Goal: Task Accomplishment & Management: Manage account settings

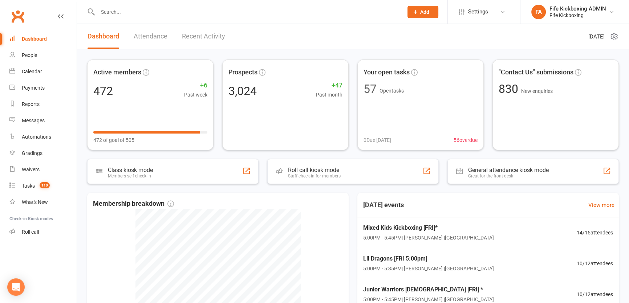
click at [423, 12] on span "Add" at bounding box center [424, 12] width 9 height 6
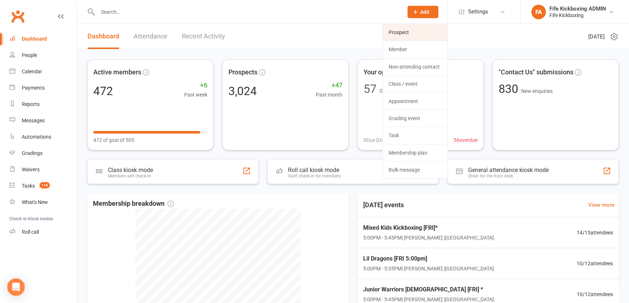
click at [400, 29] on link "Prospect" at bounding box center [415, 32] width 65 height 17
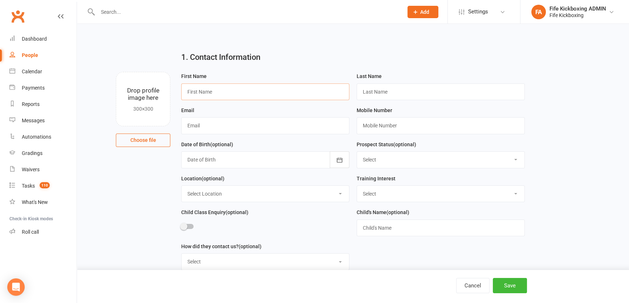
click at [200, 87] on input "text" at bounding box center [265, 91] width 168 height 17
paste input "[PERSON_NAME]"
type input "[PERSON_NAME]"
click at [375, 86] on input "text" at bounding box center [440, 91] width 168 height 17
paste input "[PERSON_NAME]"
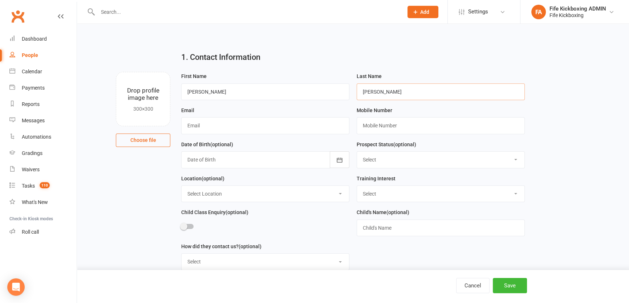
click at [378, 93] on input "[PERSON_NAME]" at bounding box center [440, 91] width 168 height 17
type input "[PERSON_NAME]"
drag, startPoint x: 203, startPoint y: 93, endPoint x: 282, endPoint y: 90, distance: 79.5
click at [282, 90] on input "[DEMOGRAPHIC_DATA]" at bounding box center [265, 91] width 168 height 17
type input "Caitlin"
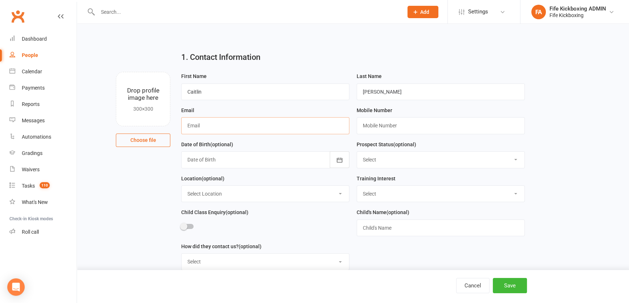
click at [273, 131] on input "text" at bounding box center [265, 125] width 168 height 17
paste input "[EMAIL_ADDRESS][DOMAIN_NAME]"
type input "[EMAIL_ADDRESS][DOMAIN_NAME]"
click at [417, 124] on input "text" at bounding box center [440, 125] width 168 height 17
paste input "[PHONE_NUMBER]"
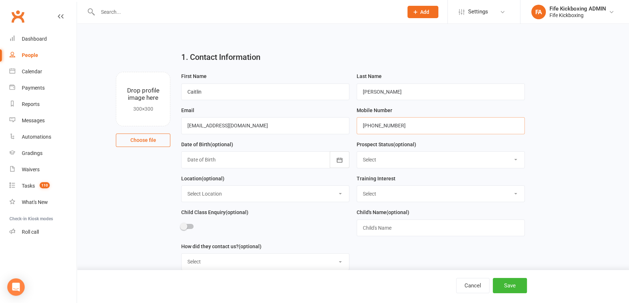
type input "[PHONE_NUMBER]"
click at [395, 192] on select "Select Wee Warriors (3 - 4½) Lil Dragons (4.5-6 years) Junior Warriors ([DEMOGR…" at bounding box center [440, 194] width 167 height 16
select select "Wee Warriors (3 - 4½)"
click at [357, 187] on select "Select Wee Warriors (3 - 4½) Lil Dragons (4.5-6 years) Junior Warriors ([DEMOGR…" at bounding box center [440, 194] width 167 height 16
click at [223, 198] on select "Select Location [GEOGRAPHIC_DATA] [GEOGRAPHIC_DATA] ROOM 1 & 2 - Studio ROOM 1 …" at bounding box center [264, 194] width 167 height 16
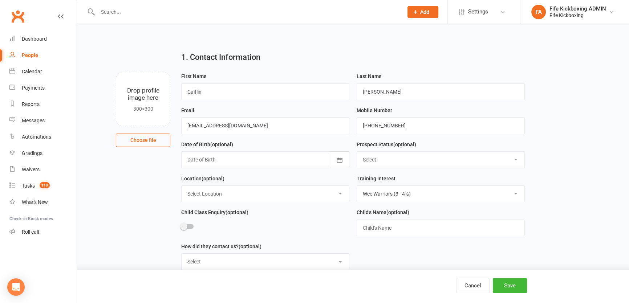
select select "1"
click at [181, 187] on select "Select Location [GEOGRAPHIC_DATA] [GEOGRAPHIC_DATA] ROOM 1 & 2 - Studio ROOM 1 …" at bounding box center [264, 194] width 167 height 16
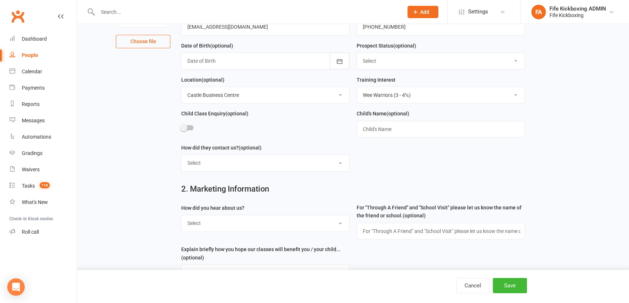
click at [231, 227] on select "Select Social media Google Leaflet Through A Friend School visit Event Walked b…" at bounding box center [264, 223] width 167 height 16
select select "Social media"
click at [181, 217] on select "Select Social media Google Leaflet Through A Friend School visit Event Walked b…" at bounding box center [264, 223] width 167 height 16
click at [510, 280] on button "Save" at bounding box center [510, 285] width 34 height 15
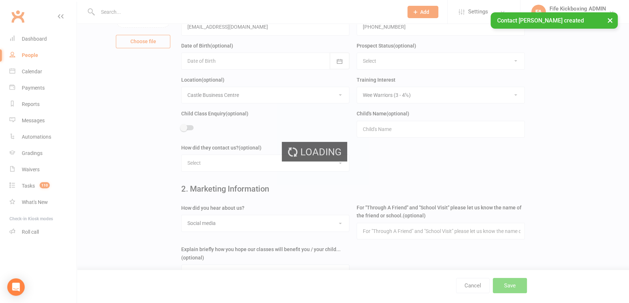
scroll to position [0, 0]
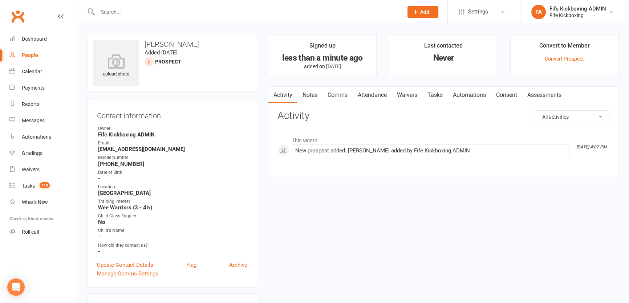
click at [419, 14] on button "Add" at bounding box center [422, 12] width 31 height 12
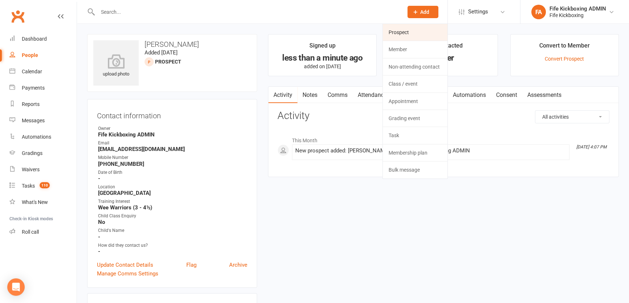
click at [417, 28] on link "Prospect" at bounding box center [415, 32] width 65 height 17
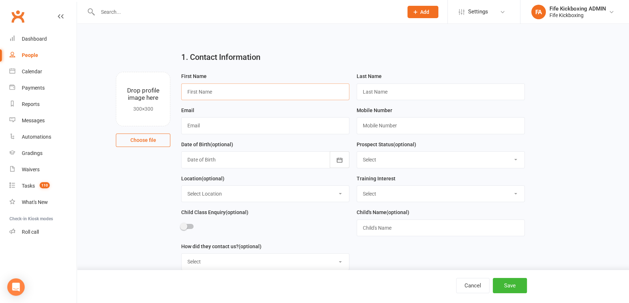
drag, startPoint x: 266, startPoint y: 94, endPoint x: 293, endPoint y: 99, distance: 27.3
click at [266, 94] on input "text" at bounding box center [265, 91] width 168 height 17
paste input "[PERSON_NAME]"
type input "[PERSON_NAME]"
drag, startPoint x: 395, startPoint y: 99, endPoint x: 392, endPoint y: 95, distance: 4.9
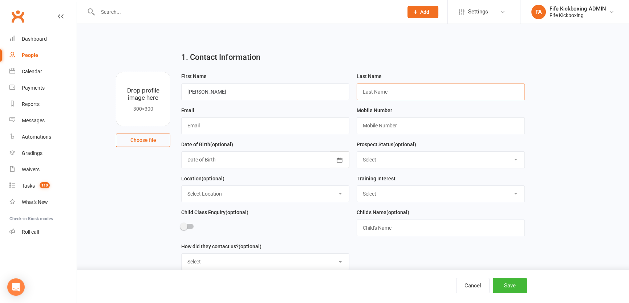
click at [395, 99] on input "text" at bounding box center [440, 91] width 168 height 17
paste input "[PERSON_NAME]"
drag, startPoint x: 388, startPoint y: 90, endPoint x: 350, endPoint y: 87, distance: 37.9
click at [350, 87] on form "First Name [PERSON_NAME] Last Name [PERSON_NAME] Email Mobile Number Date of Bi…" at bounding box center [353, 174] width 351 height 204
type input "Harley"
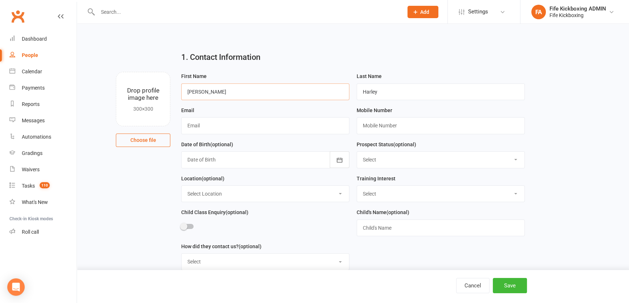
drag, startPoint x: 212, startPoint y: 89, endPoint x: 267, endPoint y: 90, distance: 54.5
click at [267, 90] on input "[PERSON_NAME]" at bounding box center [265, 91] width 168 height 17
type input "[PERSON_NAME]"
click at [311, 134] on input "text" at bounding box center [265, 125] width 168 height 17
paste input "[EMAIL_ADDRESS][DOMAIN_NAME]"
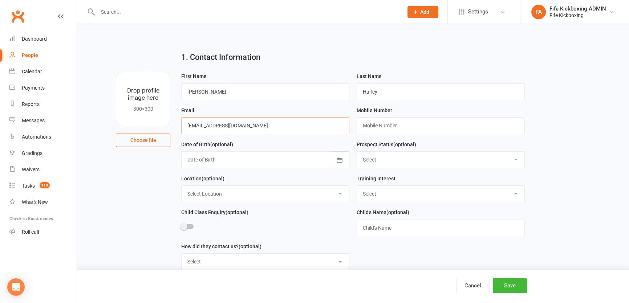
type input "[EMAIL_ADDRESS][DOMAIN_NAME]"
click at [454, 125] on input "text" at bounding box center [440, 125] width 168 height 17
paste input "[PHONE_NUMBER]"
type input "[PHONE_NUMBER]"
click at [427, 210] on div "Child's Name (optional)" at bounding box center [440, 222] width 168 height 28
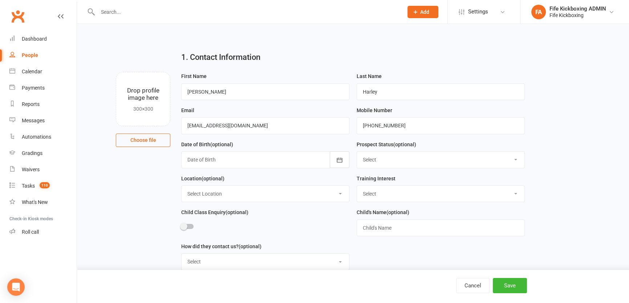
click at [432, 196] on select "Select Wee Warriors (3 - 4½) Lil Dragons (4.5-6 years) Junior Warriors ([DEMOGR…" at bounding box center [440, 194] width 167 height 16
select select "Junior Warriors ([DEMOGRAPHIC_DATA])"
click at [357, 187] on select "Select Wee Warriors (3 - 4½) Lil Dragons (4.5-6 years) Junior Warriors ([DEMOGR…" at bounding box center [440, 194] width 167 height 16
click at [244, 189] on select "Select Location [GEOGRAPHIC_DATA] [GEOGRAPHIC_DATA] ROOM 1 & 2 - Studio ROOM 1 …" at bounding box center [264, 194] width 167 height 16
select select "1"
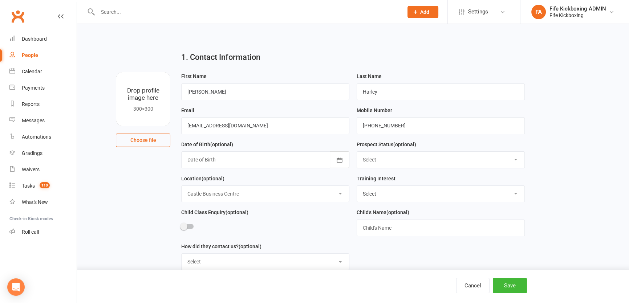
click at [181, 187] on select "Select Location [GEOGRAPHIC_DATA] [GEOGRAPHIC_DATA] ROOM 1 & 2 - Studio ROOM 1 …" at bounding box center [264, 194] width 167 height 16
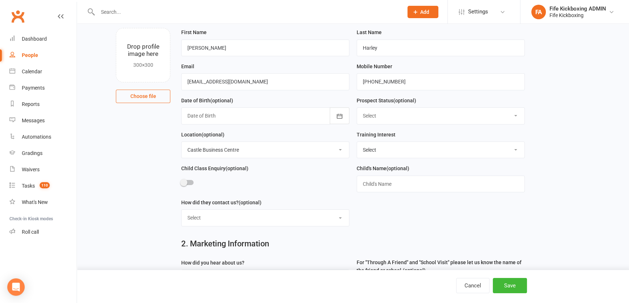
scroll to position [99, 0]
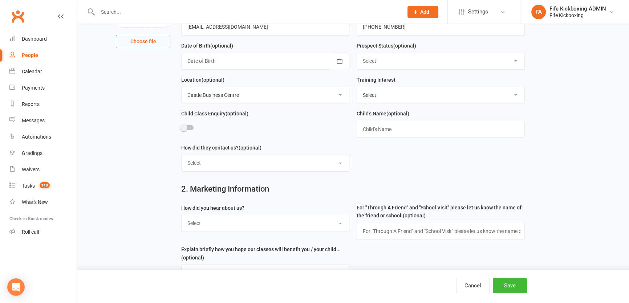
click at [240, 228] on select "Select Social media Google Leaflet Through A Friend School visit Event Walked b…" at bounding box center [264, 223] width 167 height 16
select select "Social media"
click at [181, 217] on select "Select Social media Google Leaflet Through A Friend School visit Event Walked b…" at bounding box center [264, 223] width 167 height 16
click at [510, 288] on button "Save" at bounding box center [510, 285] width 34 height 15
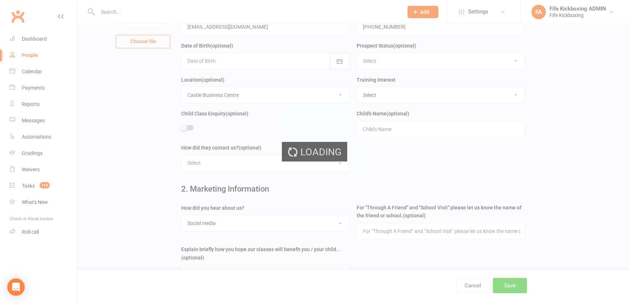
scroll to position [0, 0]
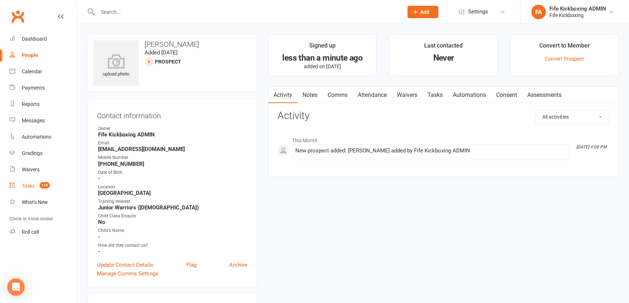
click at [36, 192] on link "Tasks 110" at bounding box center [42, 186] width 67 height 16
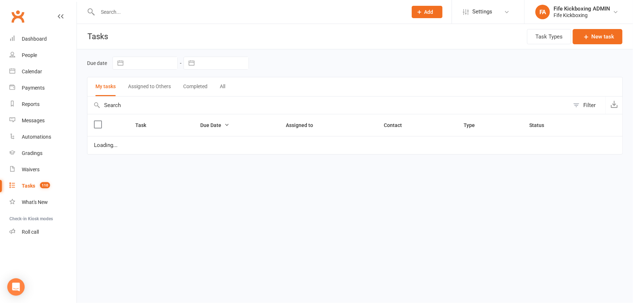
select select "started"
select select "waiting"
select select "started"
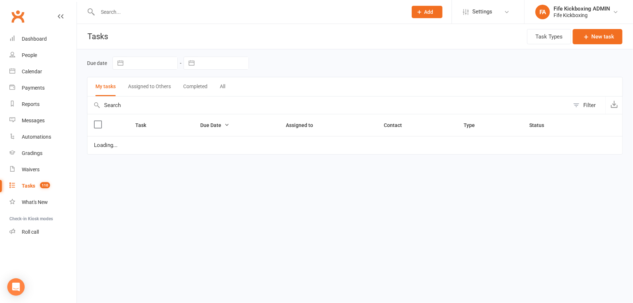
select select "started"
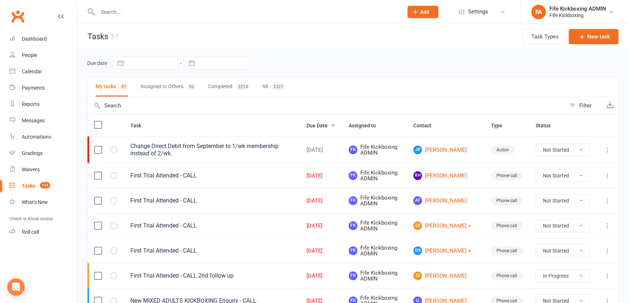
click at [609, 171] on button at bounding box center [607, 175] width 9 height 9
click at [575, 204] on link "Edit" at bounding box center [571, 204] width 72 height 15
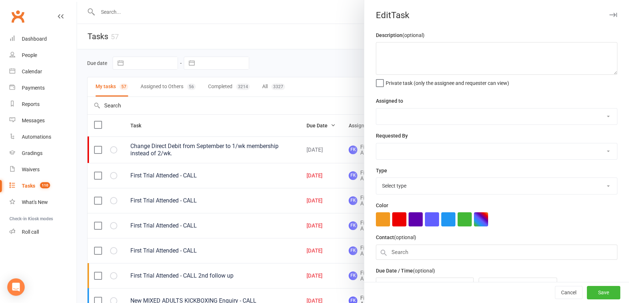
type textarea "First Trial Attended - CALL"
select select "49533"
type input "[DATE]"
type input "9:00am"
select select "7271"
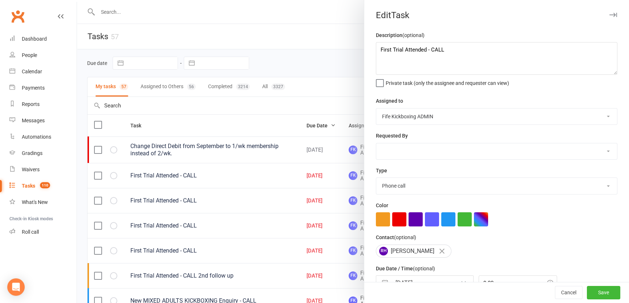
click at [385, 229] on div "Description (optional) First Trial Attended - CALL Private task (only the assig…" at bounding box center [496, 177] width 265 height 293
click at [376, 221] on button "button" at bounding box center [383, 219] width 14 height 14
click at [587, 293] on button "Save" at bounding box center [603, 292] width 33 height 13
select select "started"
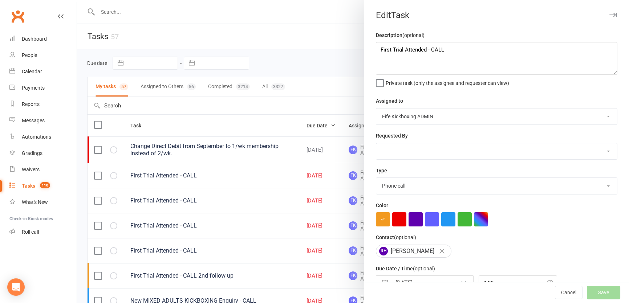
select select "waiting"
select select "started"
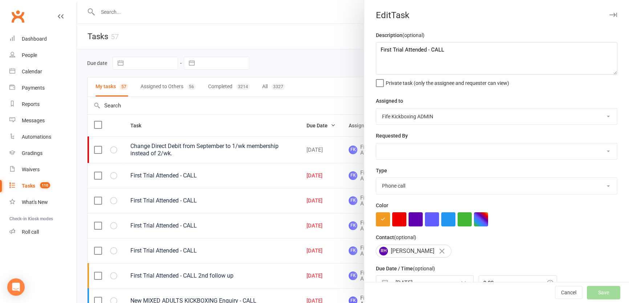
select select "started"
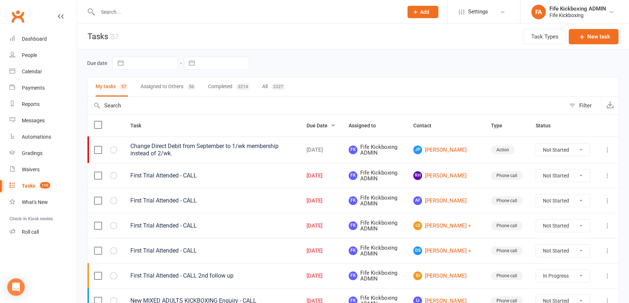
select select "started"
select select "waiting"
select select "started"
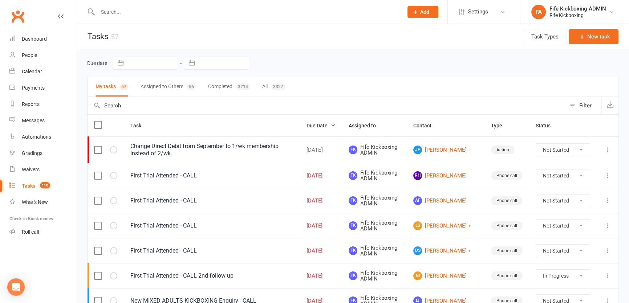
select select "started"
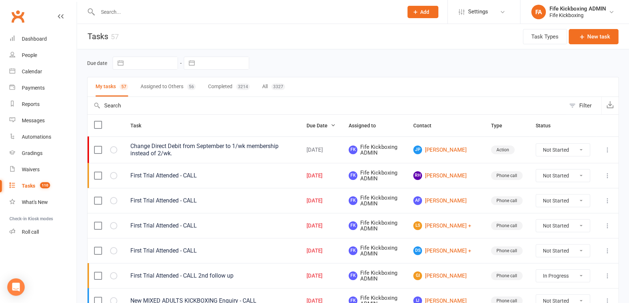
click at [611, 200] on button at bounding box center [607, 200] width 9 height 9
click at [575, 231] on link "Edit" at bounding box center [571, 229] width 72 height 15
select select "49533"
select select "7271"
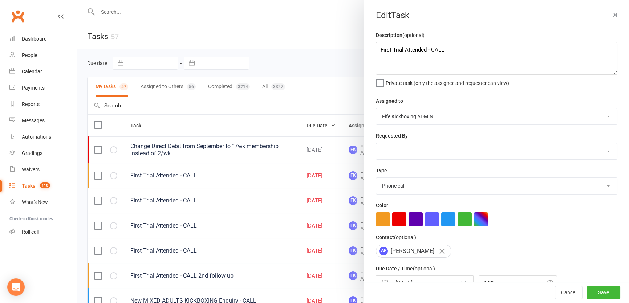
click at [388, 220] on span at bounding box center [432, 219] width 112 height 7
click at [385, 225] on button "button" at bounding box center [383, 219] width 14 height 14
click at [602, 290] on button "Save" at bounding box center [603, 292] width 33 height 13
select select "started"
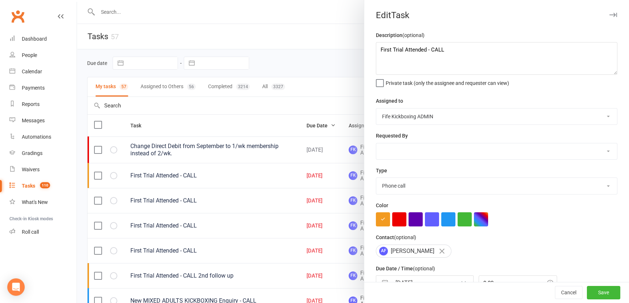
select select "waiting"
select select "started"
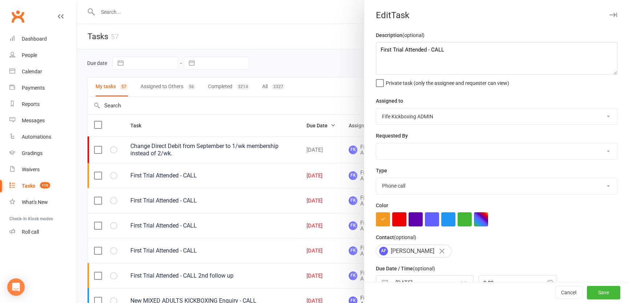
select select "started"
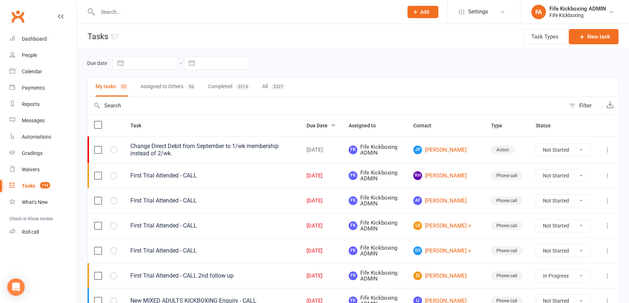
select select "started"
select select "waiting"
select select "started"
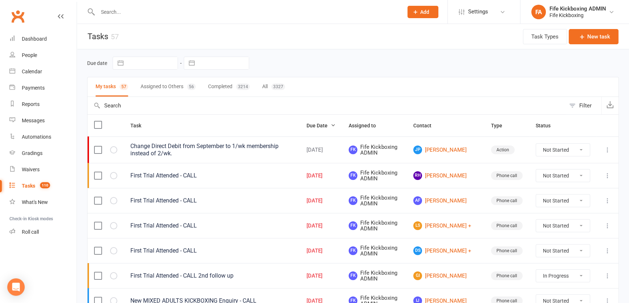
select select "started"
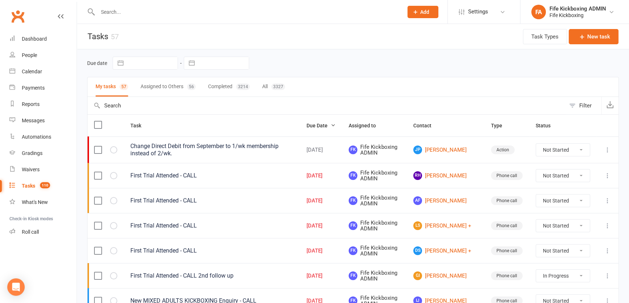
click at [605, 225] on icon at bounding box center [607, 225] width 7 height 7
click at [560, 253] on link "Edit" at bounding box center [571, 254] width 72 height 15
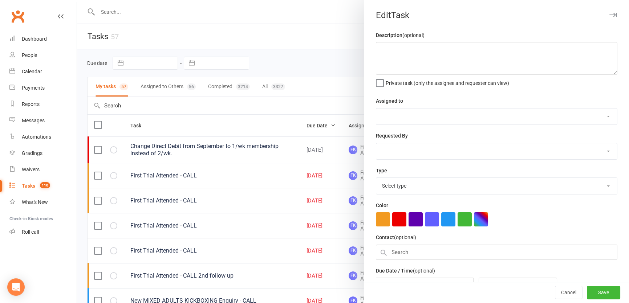
type textarea "First Trial Attended - CALL"
select select "49533"
type input "[DATE]"
type input "9:00am"
select select "7271"
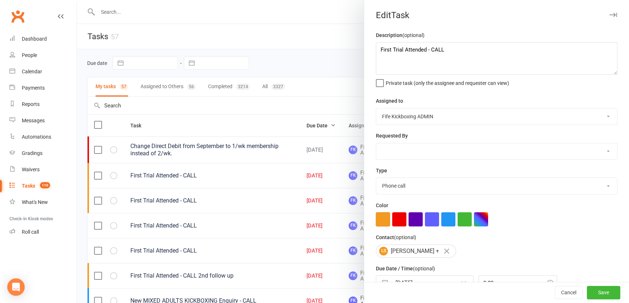
click at [376, 221] on button "button" at bounding box center [383, 219] width 14 height 14
click at [592, 296] on button "Save" at bounding box center [603, 292] width 33 height 13
select select "started"
select select "waiting"
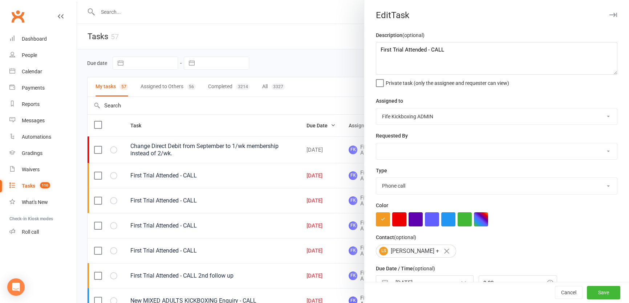
select select "started"
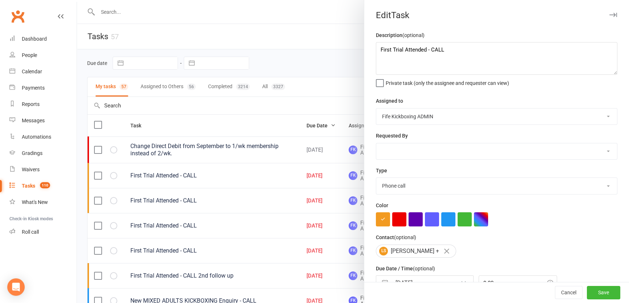
select select "started"
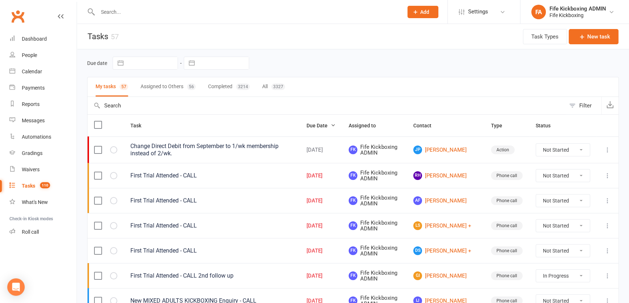
select select "started"
select select "waiting"
select select "started"
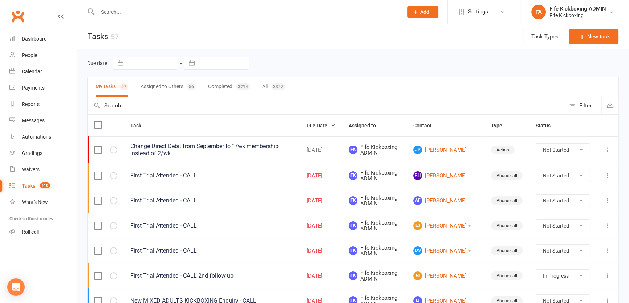
select select "started"
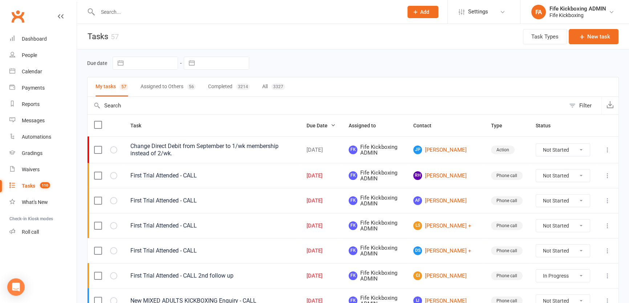
click at [606, 250] on icon at bounding box center [607, 250] width 7 height 7
click at [577, 280] on link "Edit" at bounding box center [571, 279] width 72 height 15
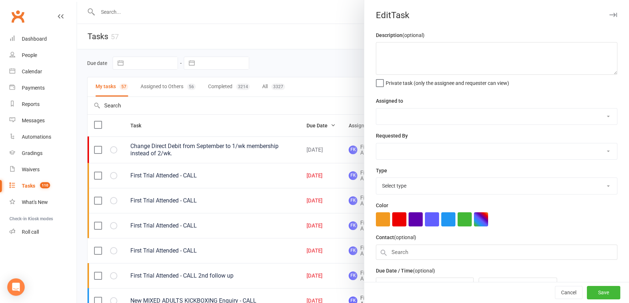
type textarea "First Trial Attended - CALL"
select select "49533"
type input "[DATE]"
type input "9:00am"
select select "7271"
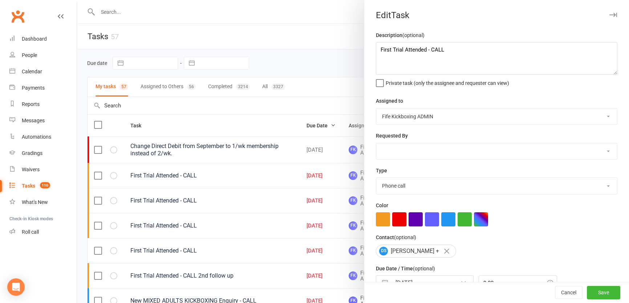
click at [387, 227] on div at bounding box center [496, 219] width 241 height 14
click at [383, 223] on button "button" at bounding box center [383, 219] width 14 height 14
click at [598, 291] on button "Save" at bounding box center [603, 292] width 33 height 13
select select "started"
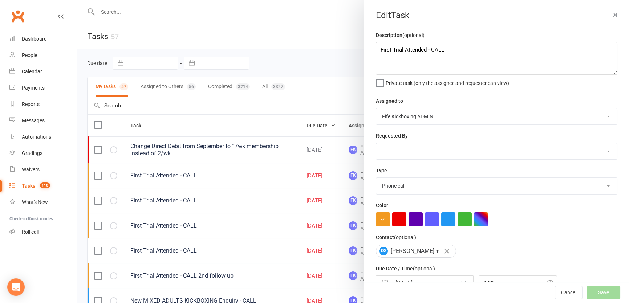
select select "waiting"
select select "started"
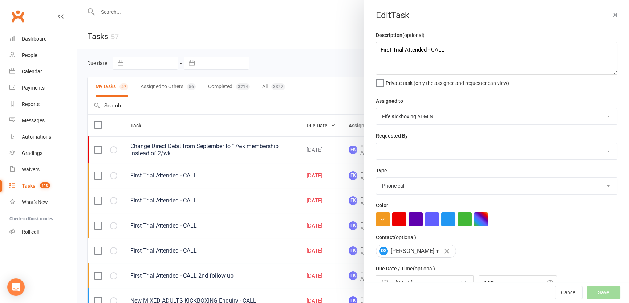
select select "started"
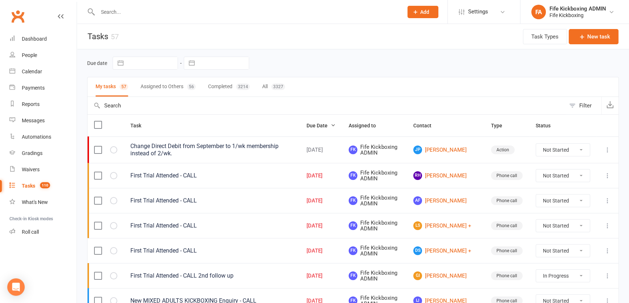
select select "started"
select select "waiting"
select select "started"
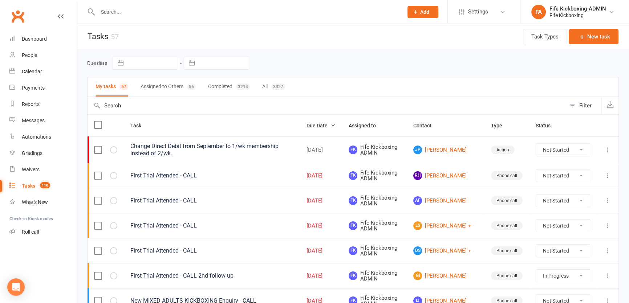
select select "started"
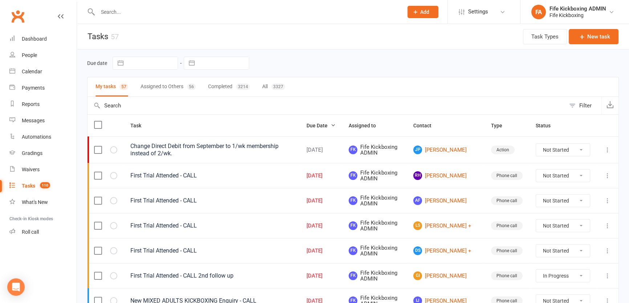
click at [131, 16] on input "text" at bounding box center [246, 12] width 302 height 10
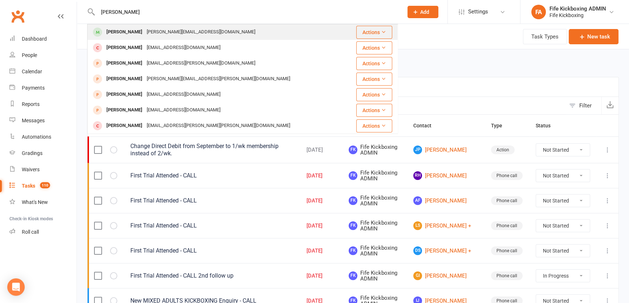
type input "[PERSON_NAME]"
click at [123, 27] on div "[PERSON_NAME]" at bounding box center [124, 32] width 40 height 11
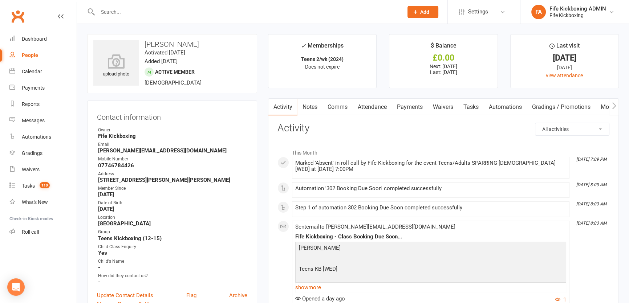
click at [312, 105] on link "Notes" at bounding box center [309, 107] width 25 height 17
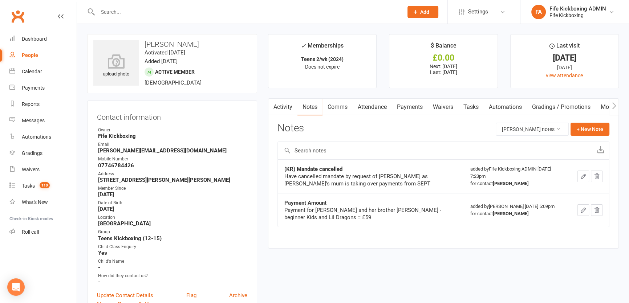
click at [290, 100] on link "Activity" at bounding box center [282, 107] width 29 height 17
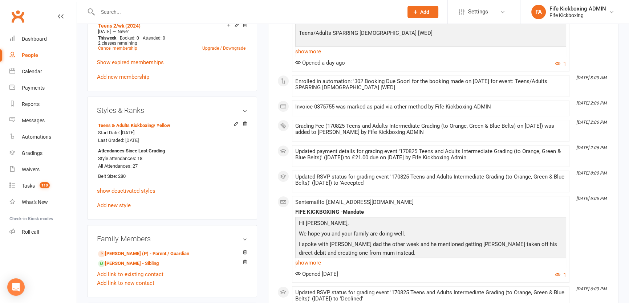
scroll to position [396, 0]
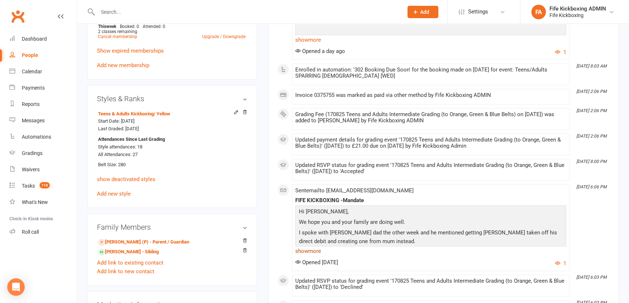
click at [310, 250] on link "show more" at bounding box center [430, 251] width 271 height 10
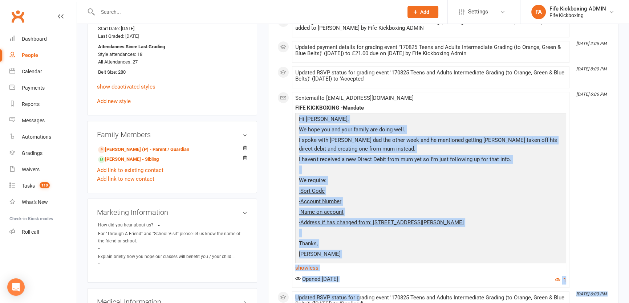
scroll to position [490, 0]
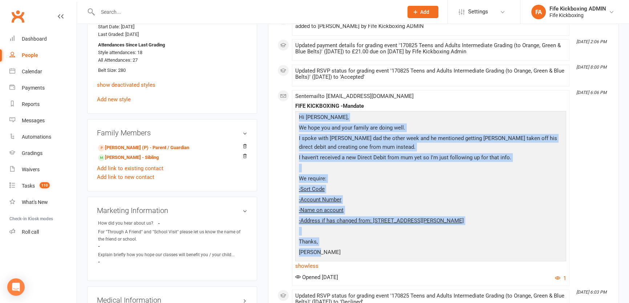
drag, startPoint x: 296, startPoint y: 176, endPoint x: 356, endPoint y: 253, distance: 97.8
click at [356, 253] on div "Hi [PERSON_NAME], We hope you and your family are doing well. I spoke with [PER…" at bounding box center [430, 191] width 271 height 160
copy div "Hi [PERSON_NAME], We hope you and your family are doing well. I spoke with [PER…"
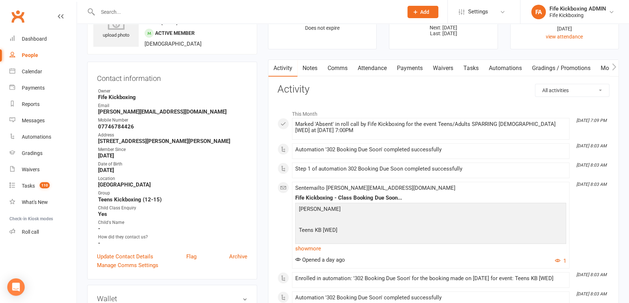
scroll to position [0, 0]
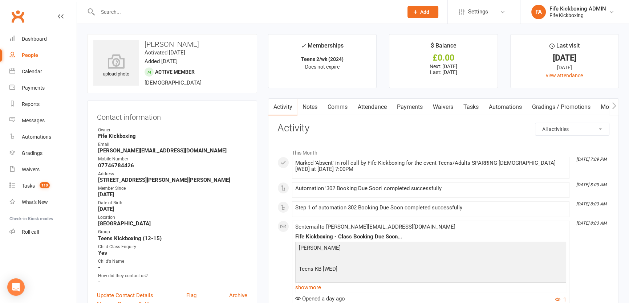
click at [341, 99] on link "Comms" at bounding box center [337, 107] width 30 height 17
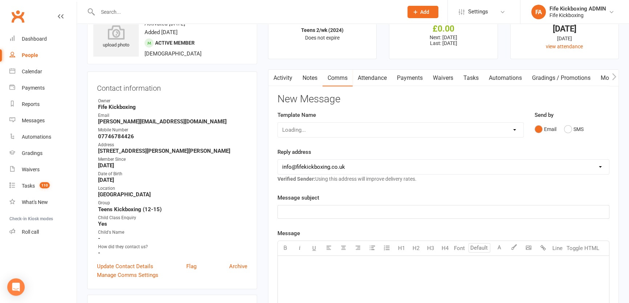
scroll to position [165, 0]
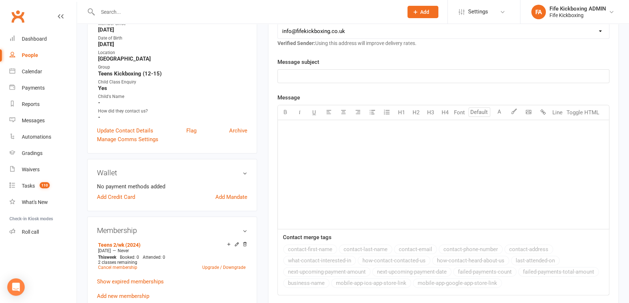
click at [397, 80] on div "﻿" at bounding box center [443, 76] width 331 height 13
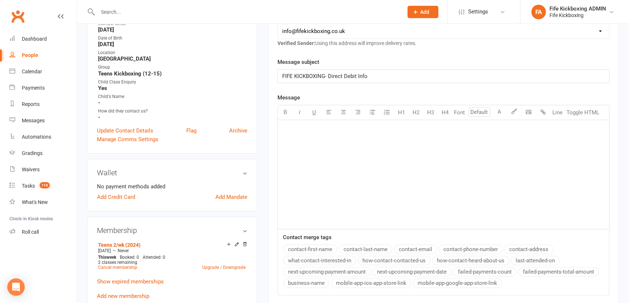
click at [433, 159] on div "﻿" at bounding box center [443, 174] width 331 height 109
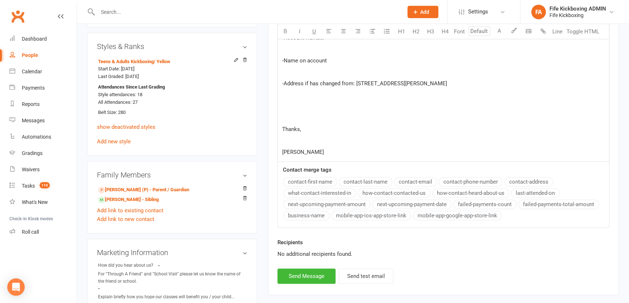
click at [308, 137] on p "﻿" at bounding box center [443, 140] width 322 height 9
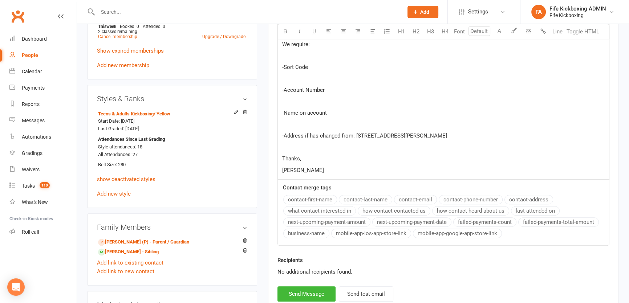
scroll to position [316, 0]
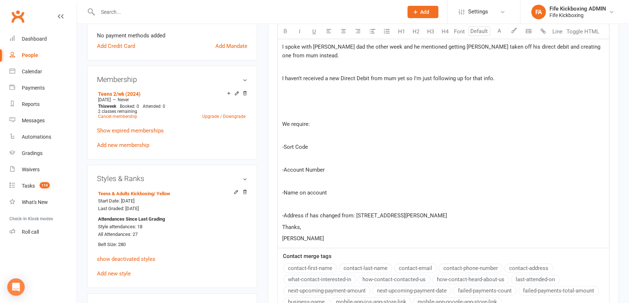
click at [306, 200] on p "﻿" at bounding box center [443, 204] width 322 height 9
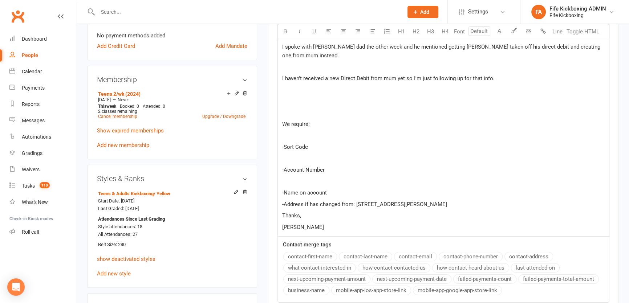
click at [296, 174] on div "Hi [PERSON_NAME], We hope you're doing well. I sent this email : Hi [PERSON_NAM…" at bounding box center [443, 103] width 331 height 268
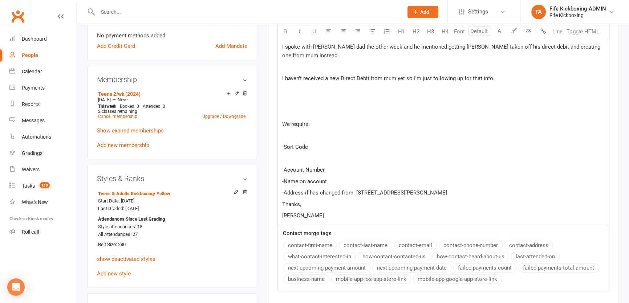
click at [293, 156] on p "﻿" at bounding box center [443, 158] width 322 height 9
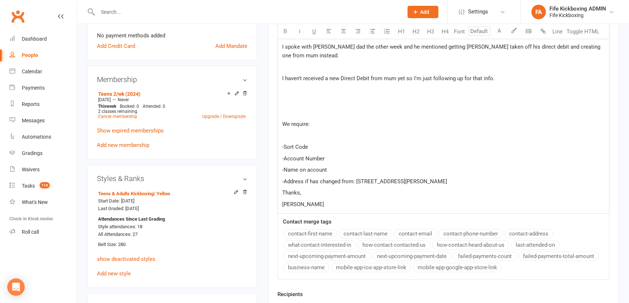
click at [291, 135] on p "﻿" at bounding box center [443, 135] width 322 height 9
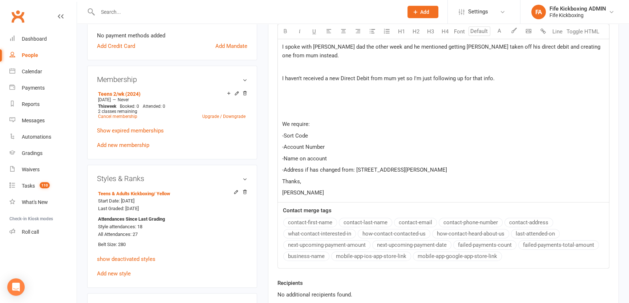
click at [295, 110] on p "﻿" at bounding box center [443, 113] width 322 height 9
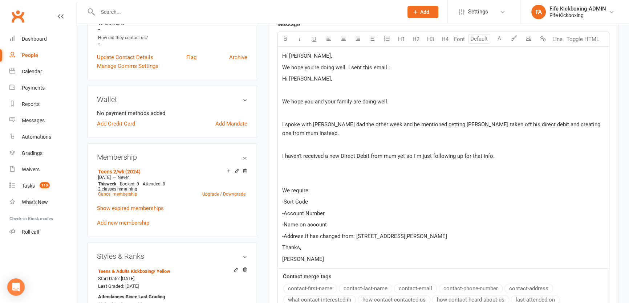
scroll to position [217, 0]
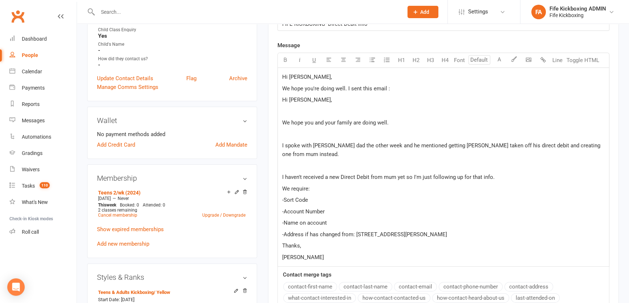
click at [290, 163] on p "﻿" at bounding box center [443, 166] width 322 height 9
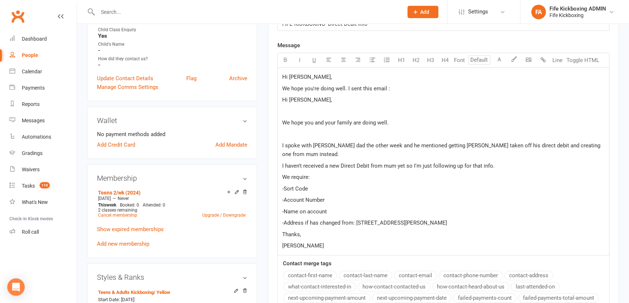
click at [291, 136] on p "﻿" at bounding box center [443, 134] width 322 height 9
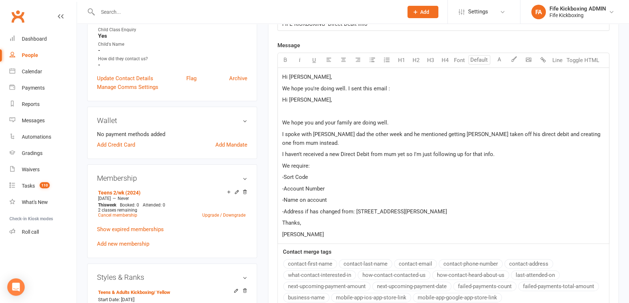
click at [286, 111] on p "﻿" at bounding box center [443, 111] width 322 height 9
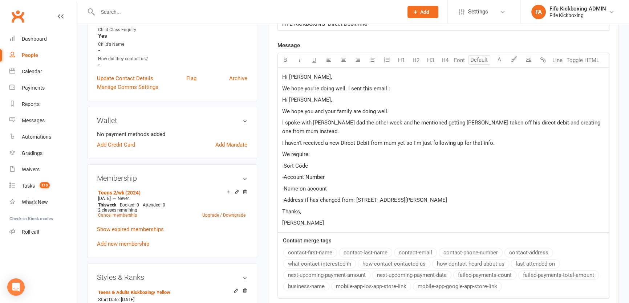
click at [385, 87] on span "We hope you're doing well. I sent this email :" at bounding box center [336, 88] width 108 height 7
click at [444, 91] on p "We hope you're doing well. I sent this email a while ago and have recieved no r…" at bounding box center [443, 88] width 322 height 9
click at [490, 88] on span "We hope you're doing well. I sent this email a while ago and have received no r…" at bounding box center [388, 88] width 212 height 7
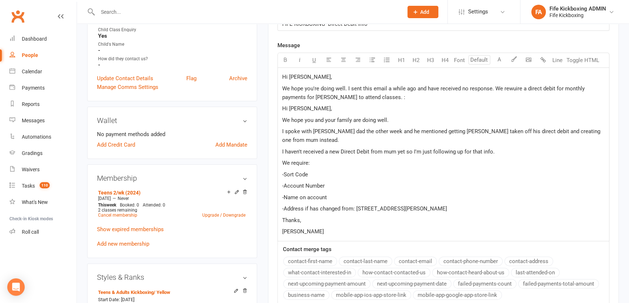
click at [511, 89] on span "We hope you're doing well. I sent this email a while ago and have received no r…" at bounding box center [434, 92] width 304 height 15
click at [508, 90] on span "We hope you're doing well. I sent this email a while ago and have received no r…" at bounding box center [434, 92] width 304 height 15
click at [505, 91] on span "We hope you're doing well. I sent this email a while ago and have received no r…" at bounding box center [434, 92] width 304 height 15
drag, startPoint x: 500, startPoint y: 91, endPoint x: 510, endPoint y: 87, distance: 10.9
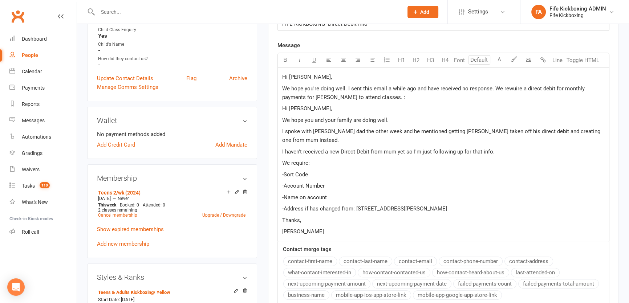
click at [510, 87] on span "We hope you're doing well. I sent this email a while ago and have received no r…" at bounding box center [434, 92] width 304 height 15
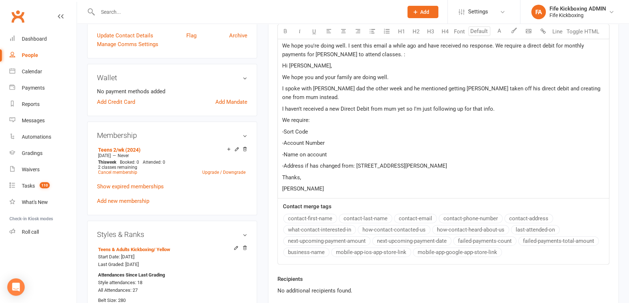
scroll to position [283, 0]
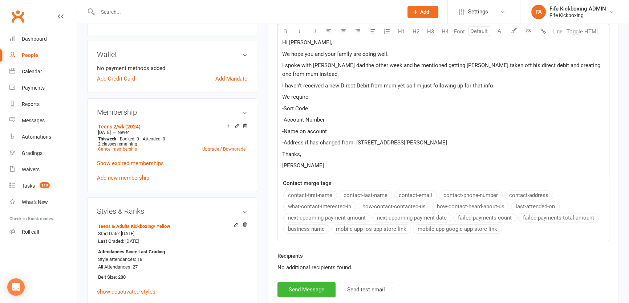
click at [322, 164] on p "[PERSON_NAME]" at bounding box center [443, 165] width 322 height 9
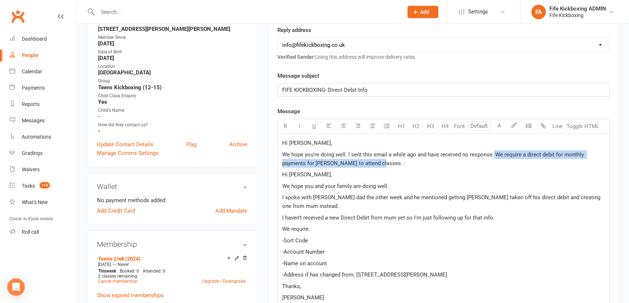
drag, startPoint x: 492, startPoint y: 153, endPoint x: 485, endPoint y: 164, distance: 13.2
click at [485, 164] on p "We hope you're doing well. I sent this email a while ago and have received no r…" at bounding box center [443, 158] width 322 height 17
copy span "We require a direct debit for monthly payments for [PERSON_NAME] to attend clas…"
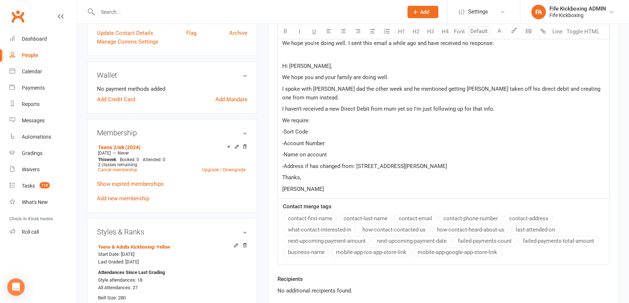
scroll to position [316, 0]
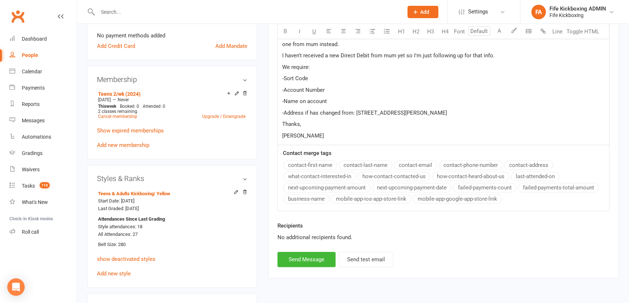
click at [339, 141] on div "Hi [PERSON_NAME], We hope you're doing well. I sent this email a while ago and …" at bounding box center [443, 57] width 331 height 176
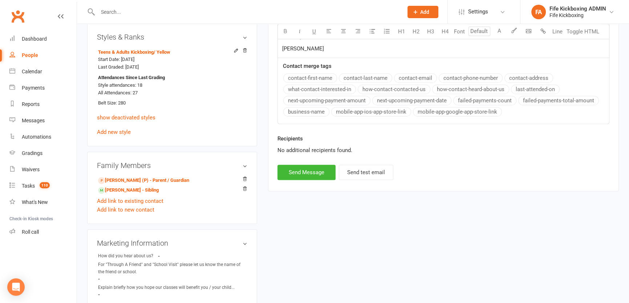
scroll to position [514, 0]
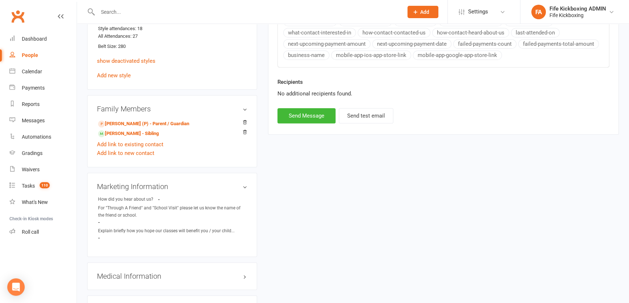
click at [321, 102] on div "Recipients No additional recipients found." at bounding box center [443, 93] width 343 height 30
click at [323, 113] on button "Send Message" at bounding box center [306, 115] width 58 height 15
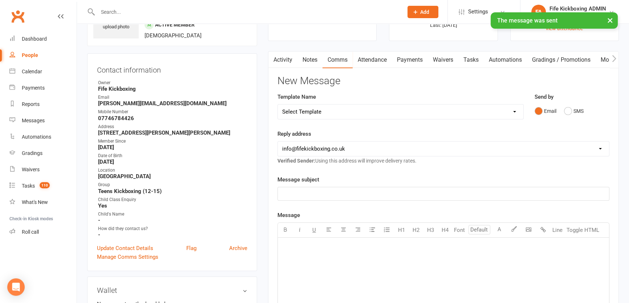
scroll to position [0, 0]
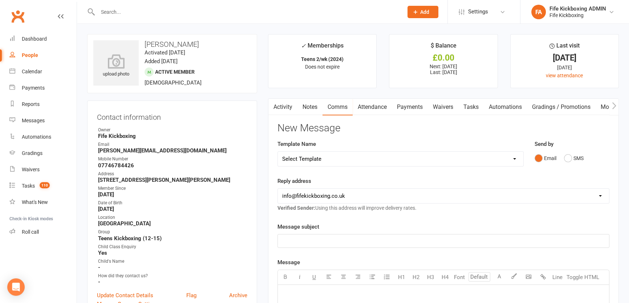
click at [368, 103] on link "Attendance" at bounding box center [371, 107] width 39 height 17
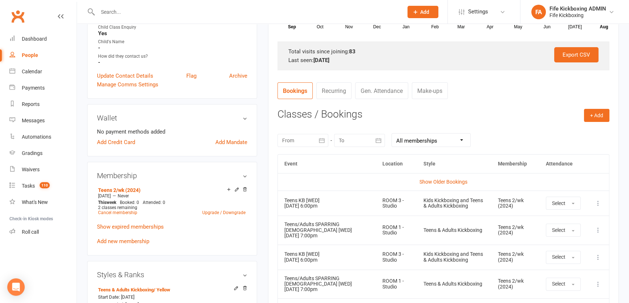
scroll to position [132, 0]
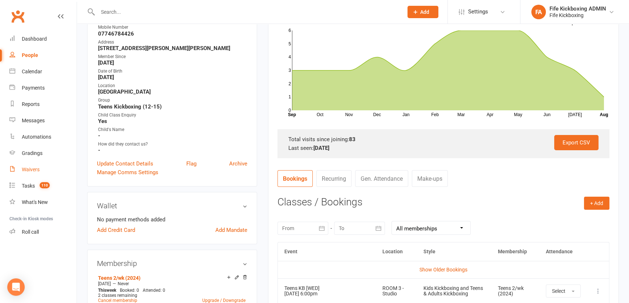
click at [37, 162] on link "Waivers" at bounding box center [42, 170] width 67 height 16
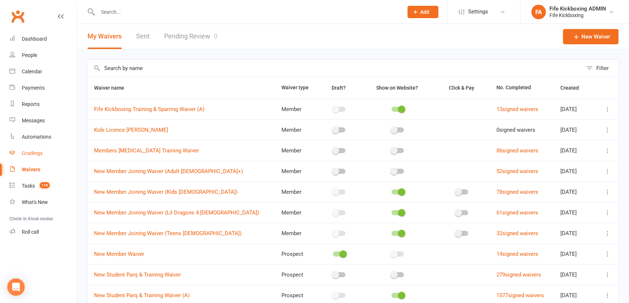
click at [33, 149] on link "Gradings" at bounding box center [42, 153] width 67 height 16
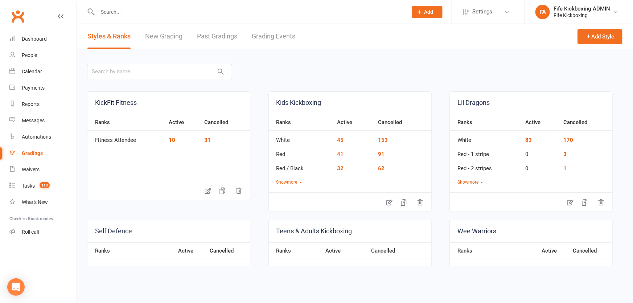
click at [261, 34] on link "Grading Events" at bounding box center [274, 36] width 44 height 25
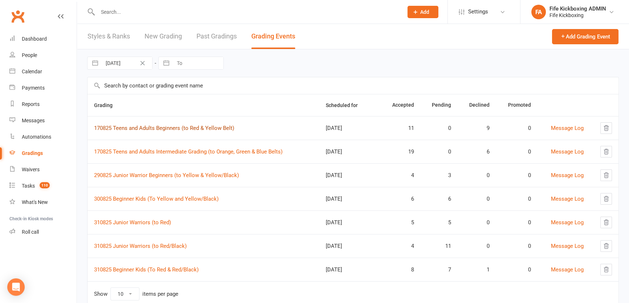
click at [207, 129] on link "170825 Teens and Adults Beginners (to Red & Yellow Belt)" at bounding box center [164, 128] width 140 height 7
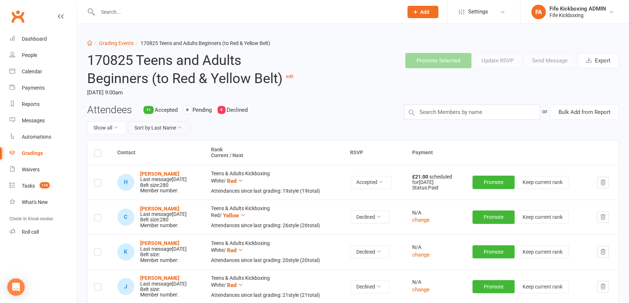
click at [176, 127] on button "Sort by: Last Name" at bounding box center [159, 127] width 62 height 13
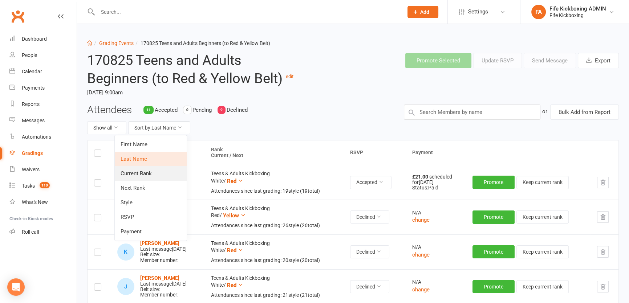
click at [170, 174] on link "Current Rank" at bounding box center [151, 173] width 72 height 15
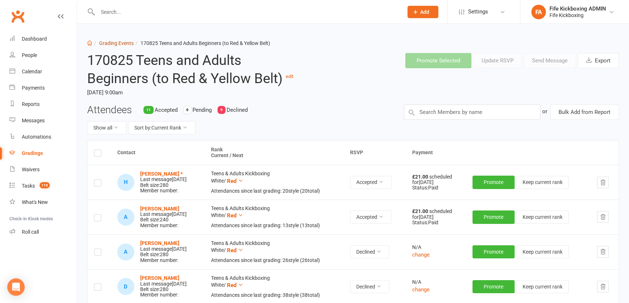
click at [107, 40] on link "Grading Events" at bounding box center [116, 43] width 34 height 6
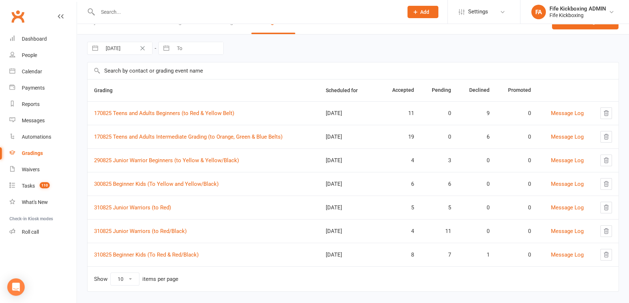
scroll to position [24, 0]
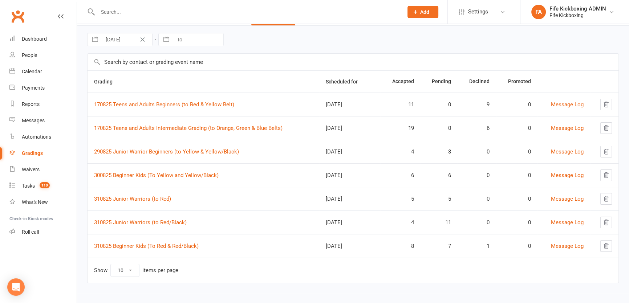
click at [130, 11] on input "text" at bounding box center [246, 12] width 302 height 10
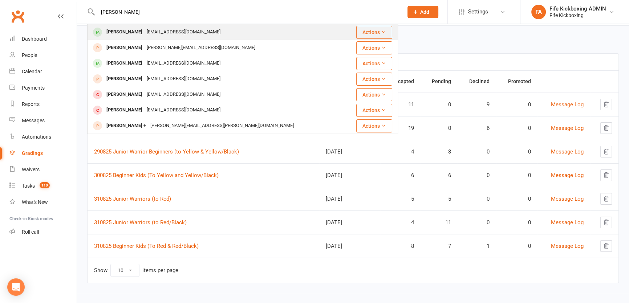
type input "[PERSON_NAME]"
click at [162, 30] on div "[EMAIL_ADDRESS][DOMAIN_NAME]" at bounding box center [183, 32] width 78 height 11
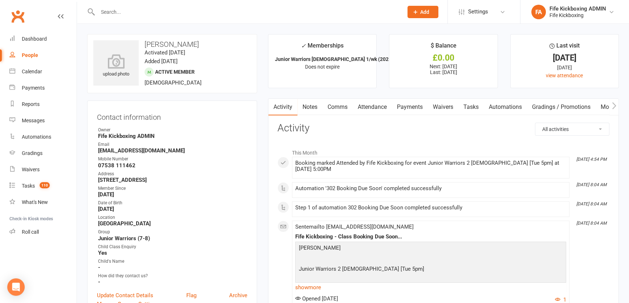
click at [367, 102] on link "Attendance" at bounding box center [371, 107] width 39 height 17
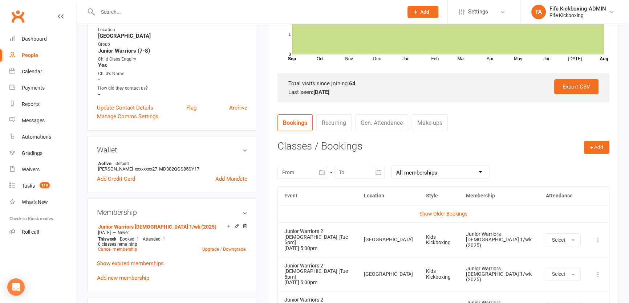
scroll to position [231, 0]
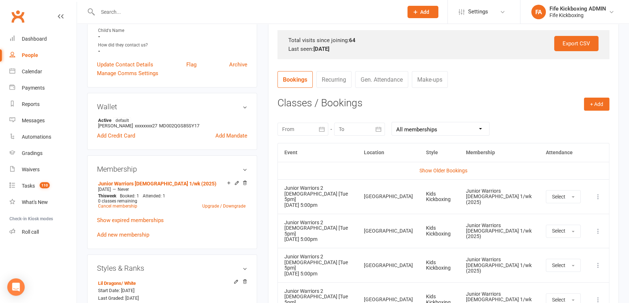
click at [159, 16] on input "text" at bounding box center [246, 12] width 302 height 10
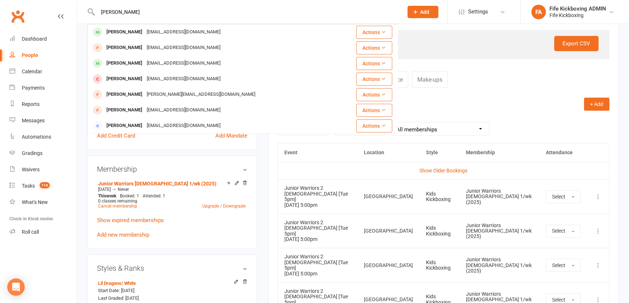
type input "[PERSON_NAME]"
click at [163, 29] on div "[EMAIL_ADDRESS][DOMAIN_NAME]" at bounding box center [183, 32] width 78 height 11
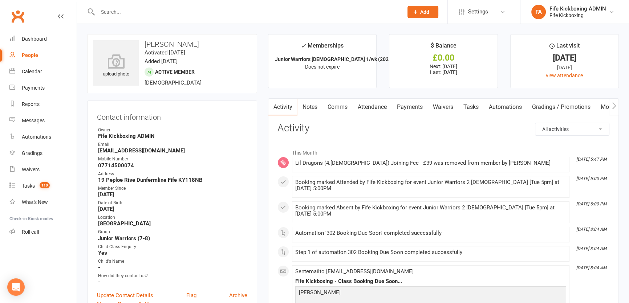
click at [370, 111] on link "Attendance" at bounding box center [371, 107] width 39 height 17
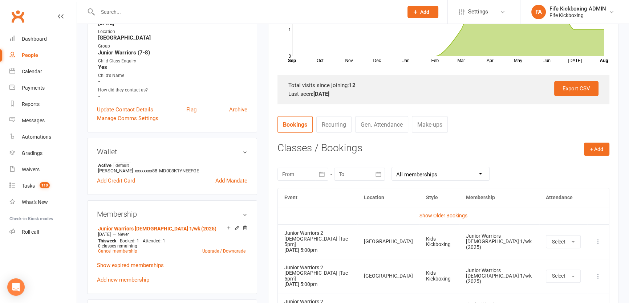
scroll to position [198, 0]
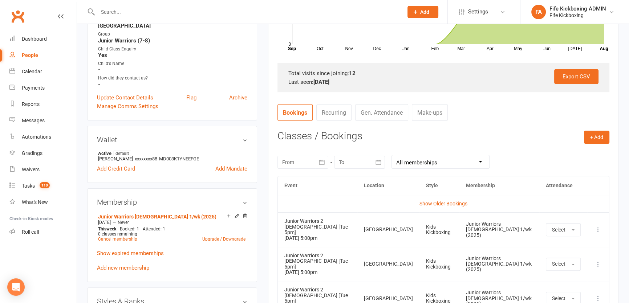
click at [270, 9] on input "text" at bounding box center [246, 12] width 302 height 10
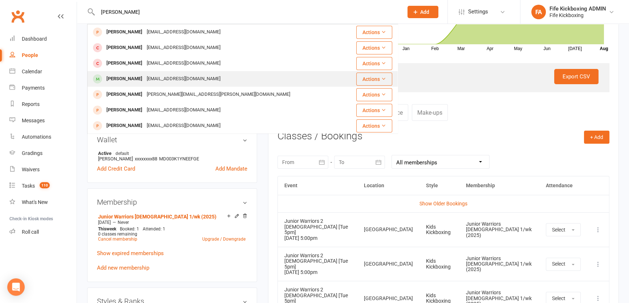
type input "[PERSON_NAME]"
click at [210, 78] on div "[PERSON_NAME] [EMAIL_ADDRESS][DOMAIN_NAME]" at bounding box center [216, 79] width 257 height 15
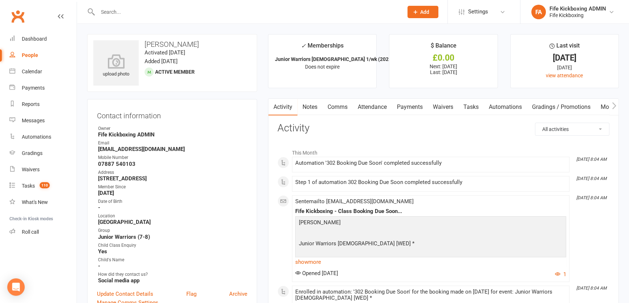
click at [417, 105] on link "Payments" at bounding box center [410, 107] width 36 height 17
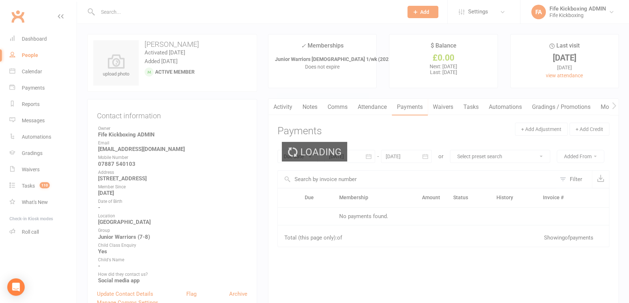
click at [346, 112] on link "Comms" at bounding box center [337, 107] width 30 height 17
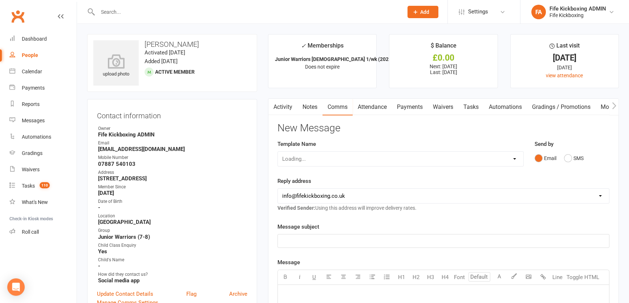
click at [386, 109] on link "Attendance" at bounding box center [371, 107] width 39 height 17
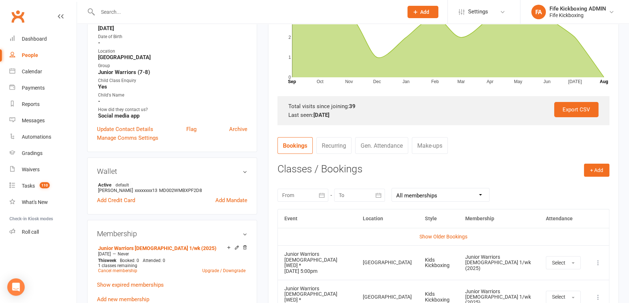
scroll to position [297, 0]
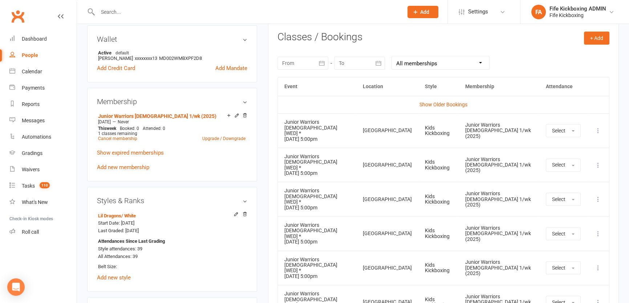
click at [181, 11] on input "text" at bounding box center [246, 12] width 302 height 10
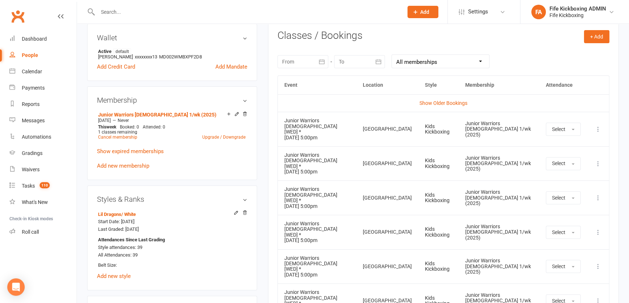
scroll to position [363, 0]
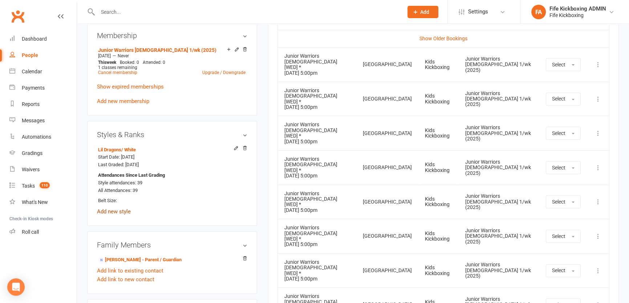
click at [120, 215] on link "Add new style" at bounding box center [114, 211] width 34 height 7
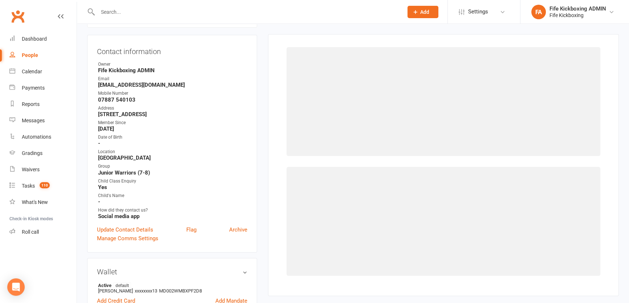
scroll to position [62, 0]
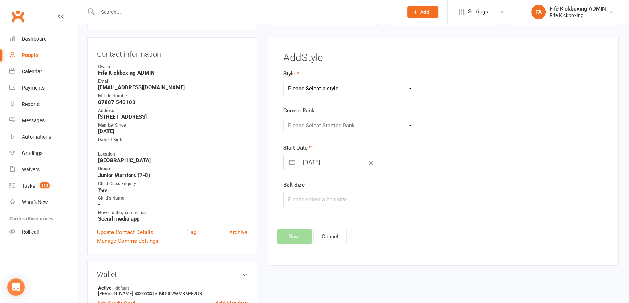
click at [314, 89] on select "Please Select a style KickFit Fitness Kids Kickboxing Lil Dragons Self Defence …" at bounding box center [351, 88] width 135 height 15
select select "1176"
click at [284, 81] on select "Please Select a style KickFit Fitness Kids Kickboxing Lil Dragons Self Defence …" at bounding box center [351, 88] width 135 height 15
click at [331, 175] on form "Style KickFit Fitness Kids Kickboxing Lil Dragons Self Defence Teens & Adults K…" at bounding box center [388, 138] width 210 height 138
click at [326, 163] on input "[DATE]" at bounding box center [340, 162] width 82 height 15
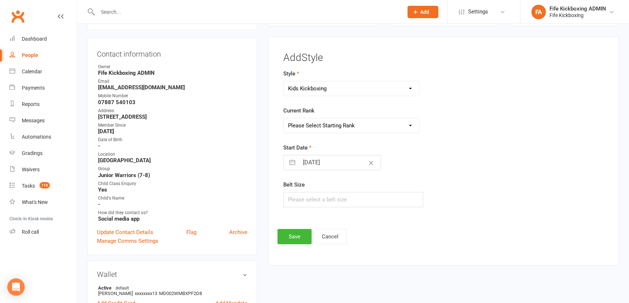
select select "6"
select select "2025"
select select "7"
select select "2025"
select select "8"
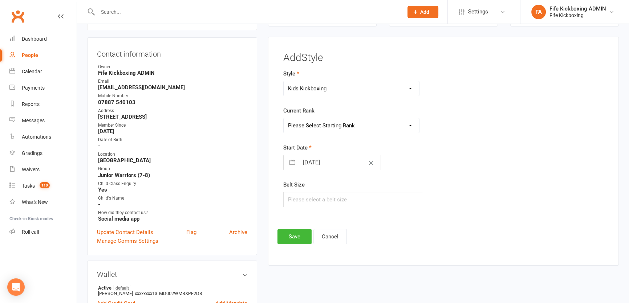
select select "2025"
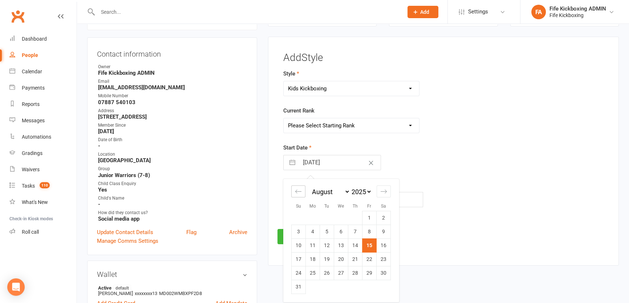
click at [292, 190] on div "Move backward to switch to the previous month." at bounding box center [298, 191] width 14 height 12
select select "5"
select select "2025"
click at [342, 262] on td "23" at bounding box center [341, 259] width 14 height 14
type input "[DATE]"
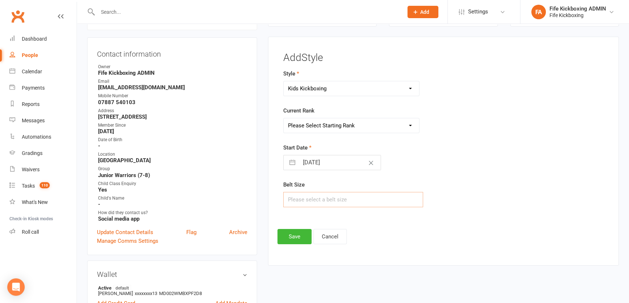
click at [354, 203] on input "text" at bounding box center [353, 199] width 140 height 15
type input "240"
click at [321, 120] on select "Please Select Starting Rank White Red Red / Black Yellow Yellow / Black Orange …" at bounding box center [351, 125] width 135 height 15
select select "11154"
click at [284, 118] on select "Please Select Starting Rank White Red Red / Black Yellow Yellow / Black Orange …" at bounding box center [351, 125] width 135 height 15
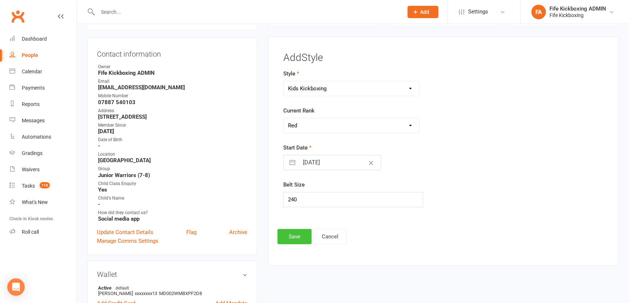
click at [299, 240] on button "Save" at bounding box center [294, 236] width 34 height 15
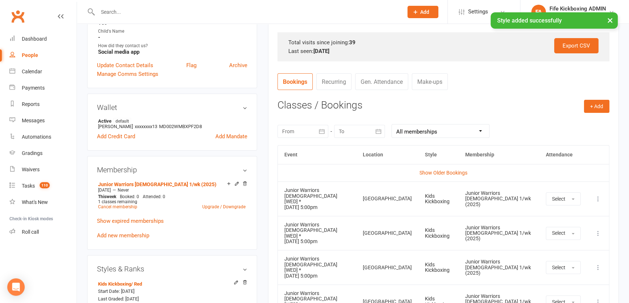
scroll to position [359, 0]
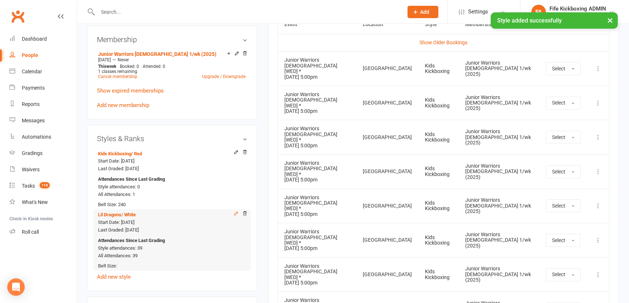
click at [238, 215] on icon at bounding box center [235, 213] width 5 height 5
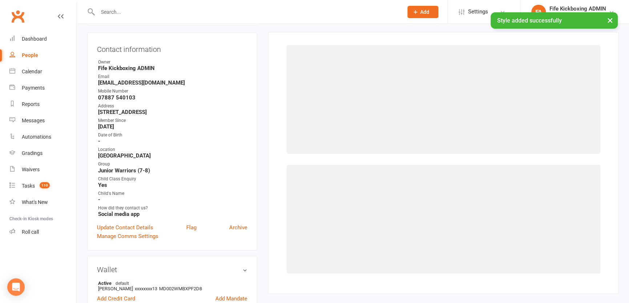
scroll to position [62, 0]
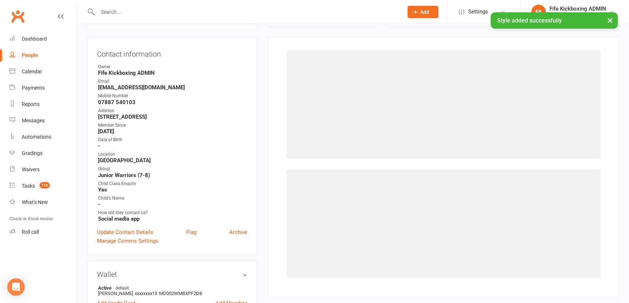
select select "1179"
select select "11207"
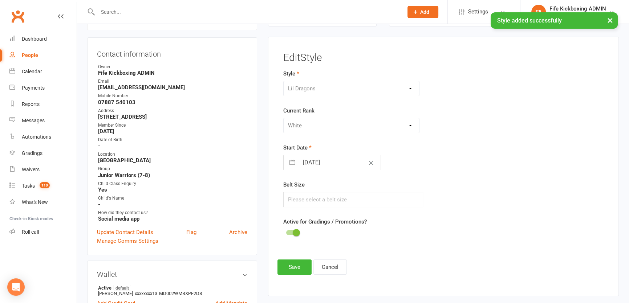
click at [358, 262] on footer "Save Cancel" at bounding box center [443, 267] width 332 height 15
click at [335, 271] on button "Cancel" at bounding box center [329, 267] width 33 height 15
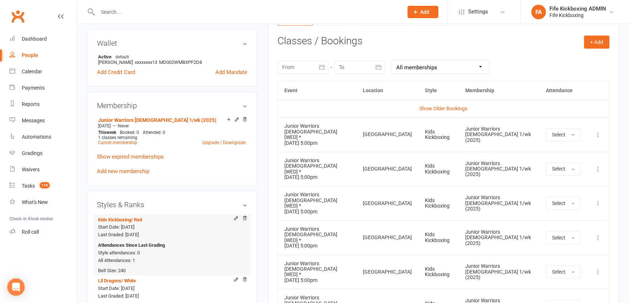
scroll to position [326, 0]
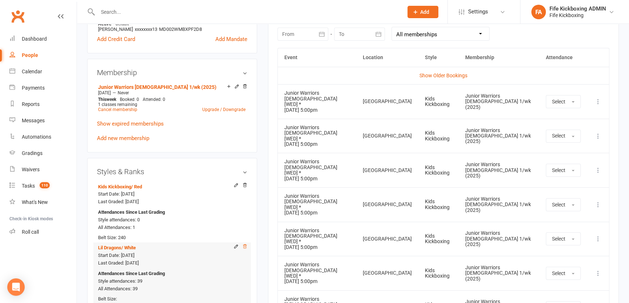
click at [244, 247] on icon at bounding box center [244, 246] width 5 height 5
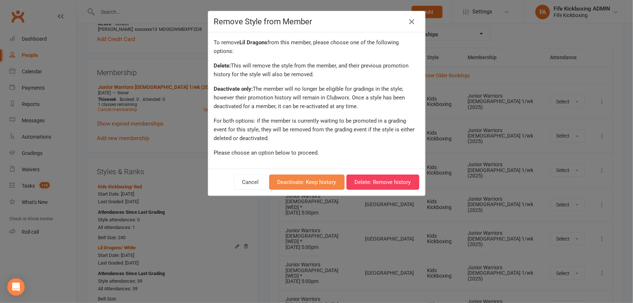
click at [319, 183] on button "Deactivate: Keep history" at bounding box center [307, 182] width 76 height 15
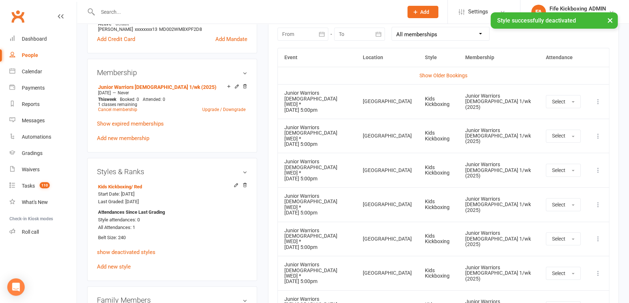
click at [166, 10] on input "text" at bounding box center [246, 12] width 302 height 10
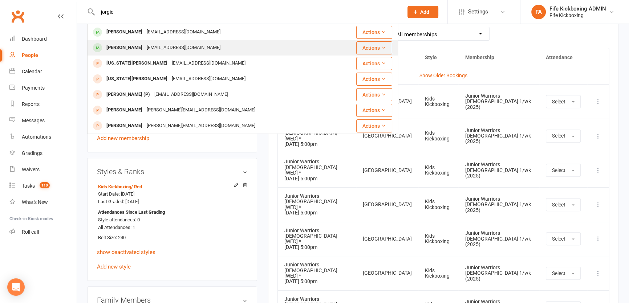
type input "jorgie"
click at [158, 51] on div "[EMAIL_ADDRESS][DOMAIN_NAME]" at bounding box center [183, 47] width 78 height 11
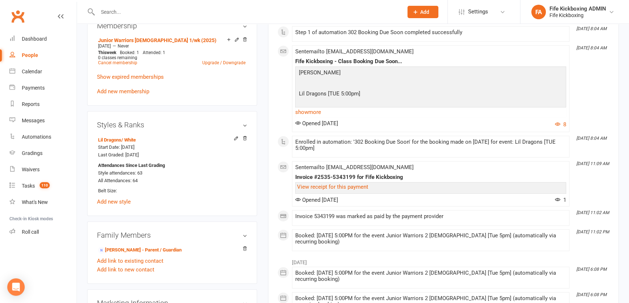
scroll to position [363, 0]
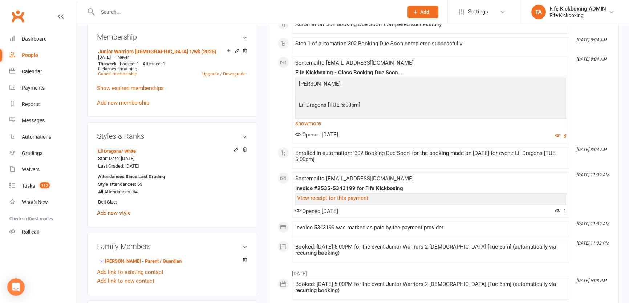
click at [115, 214] on link "Add new style" at bounding box center [114, 213] width 34 height 7
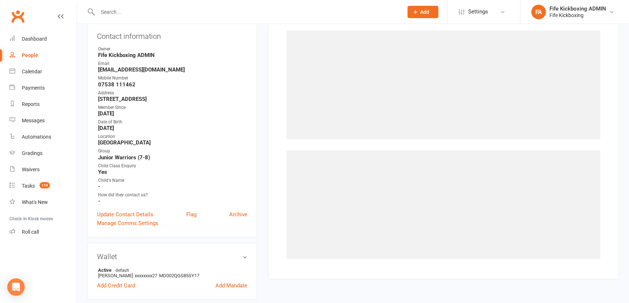
scroll to position [62, 0]
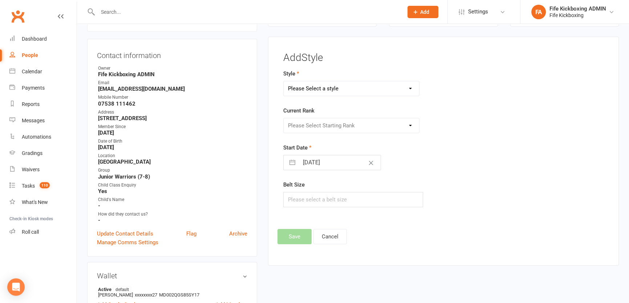
click at [310, 166] on input "[DATE]" at bounding box center [340, 162] width 82 height 15
select select "6"
select select "2025"
select select "7"
select select "2025"
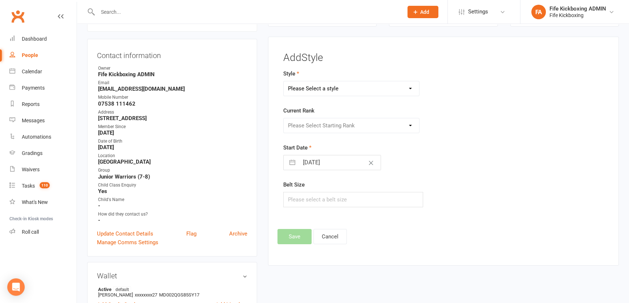
select select "8"
select select "2025"
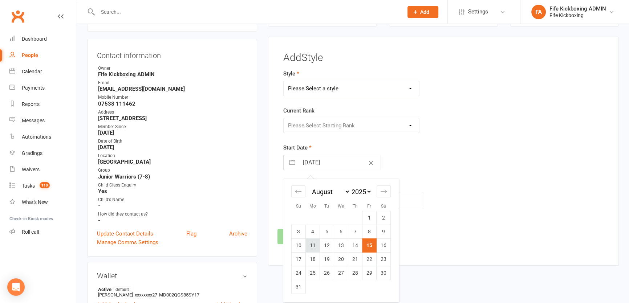
click at [309, 246] on td "11" at bounding box center [313, 245] width 14 height 14
type input "[DATE]"
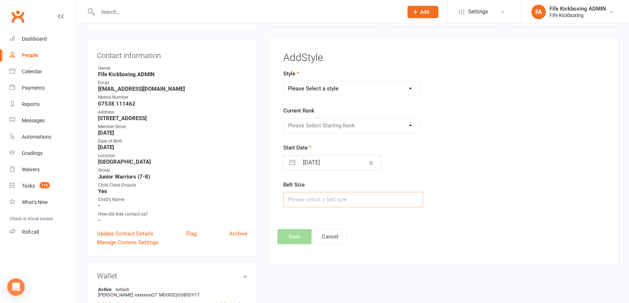
click at [324, 196] on input "text" at bounding box center [353, 199] width 140 height 15
type input "3"
type input "240"
click at [329, 91] on select "Please Select a style KickFit Fitness Kids Kickboxing Lil Dragons Self Defence …" at bounding box center [351, 88] width 135 height 15
select select "1176"
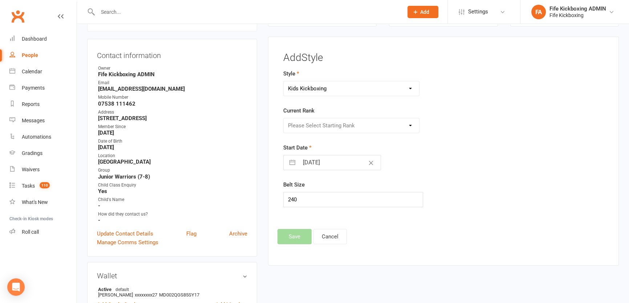
click at [284, 81] on select "Please Select a style KickFit Fitness Kids Kickboxing Lil Dragons Self Defence …" at bounding box center [351, 88] width 135 height 15
click at [326, 123] on select "Please Select Starting Rank White Red Red / Black Yellow Yellow / Black Orange …" at bounding box center [351, 125] width 135 height 15
select select "11154"
click at [284, 118] on select "Please Select Starting Rank White Red Red / Black Yellow Yellow / Black Orange …" at bounding box center [351, 125] width 135 height 15
click at [299, 236] on button "Save" at bounding box center [294, 236] width 34 height 15
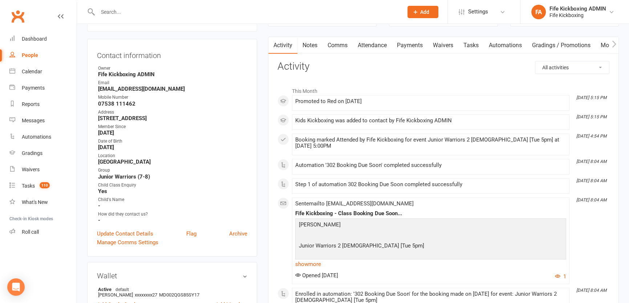
click at [135, 7] on input "text" at bounding box center [246, 12] width 302 height 10
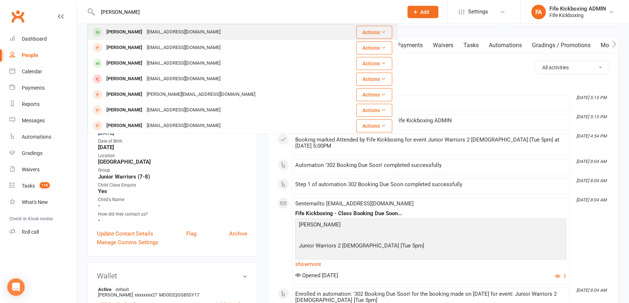
type input "[PERSON_NAME]"
click at [161, 27] on div "[EMAIL_ADDRESS][DOMAIN_NAME]" at bounding box center [183, 32] width 78 height 11
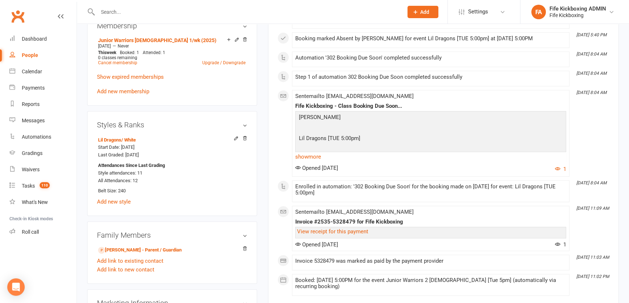
scroll to position [363, 0]
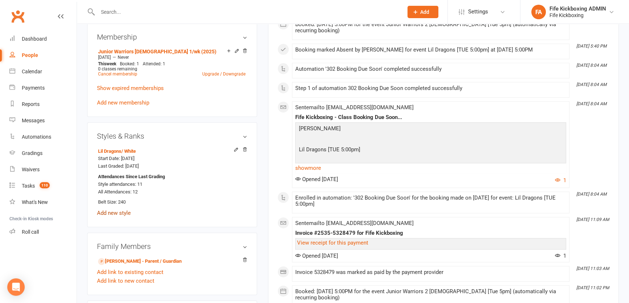
click at [123, 214] on link "Add new style" at bounding box center [114, 213] width 34 height 7
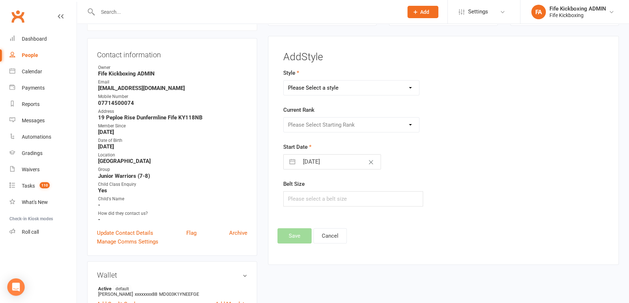
scroll to position [62, 0]
click at [339, 156] on input "[DATE]" at bounding box center [340, 162] width 82 height 15
select select "6"
select select "2025"
select select "7"
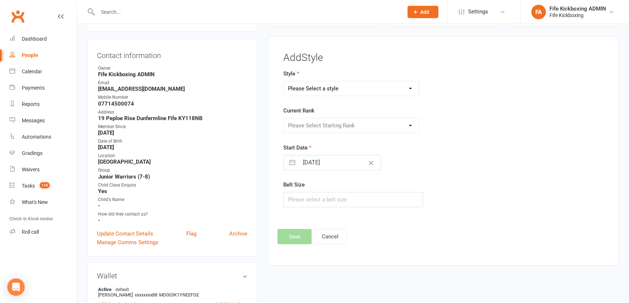
select select "2025"
select select "8"
select select "2025"
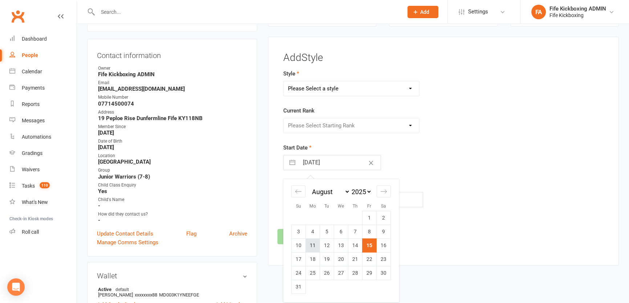
click at [308, 247] on td "11" at bounding box center [313, 245] width 14 height 14
type input "[DATE]"
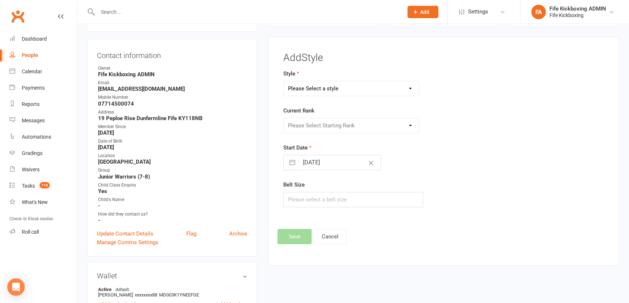
click at [313, 129] on div "Please Select Starting Rank" at bounding box center [351, 125] width 136 height 15
click at [315, 127] on div "Please Select Starting Rank" at bounding box center [351, 125] width 136 height 15
click at [313, 122] on div "Please Select Starting Rank" at bounding box center [351, 125] width 136 height 15
click at [355, 122] on div "Please Select Starting Rank" at bounding box center [351, 125] width 136 height 15
click at [339, 90] on select "Please Select a style KickFit Fitness Kids Kickboxing Lil Dragons Self Defence …" at bounding box center [351, 88] width 135 height 15
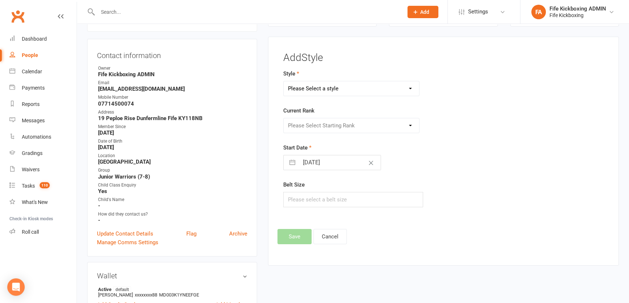
select select "1176"
click at [284, 81] on select "Please Select a style KickFit Fitness Kids Kickboxing Lil Dragons Self Defence …" at bounding box center [351, 88] width 135 height 15
click at [332, 122] on select "Please Select Starting Rank White Red Red / Black Yellow Yellow / Black Orange …" at bounding box center [351, 125] width 135 height 15
select select "11154"
click at [284, 118] on select "Please Select Starting Rank White Red Red / Black Yellow Yellow / Black Orange …" at bounding box center [351, 125] width 135 height 15
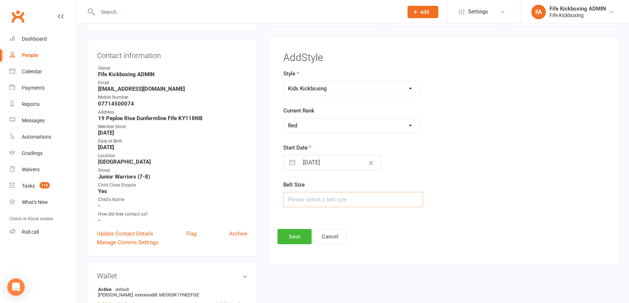
click at [321, 203] on input "text" at bounding box center [353, 199] width 140 height 15
type input "240"
click at [287, 236] on button "Save" at bounding box center [294, 236] width 34 height 15
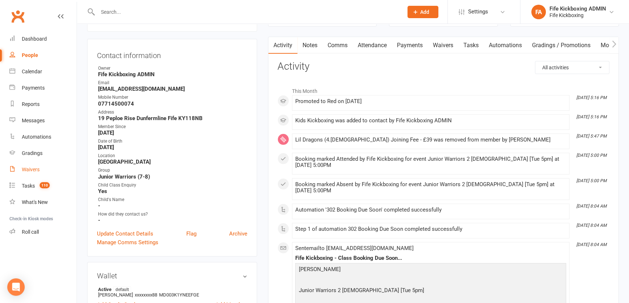
click at [48, 178] on link "Waivers" at bounding box center [42, 170] width 67 height 16
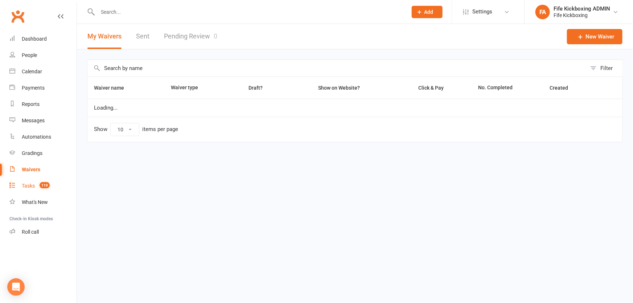
click at [53, 179] on link "Tasks 110" at bounding box center [42, 186] width 67 height 16
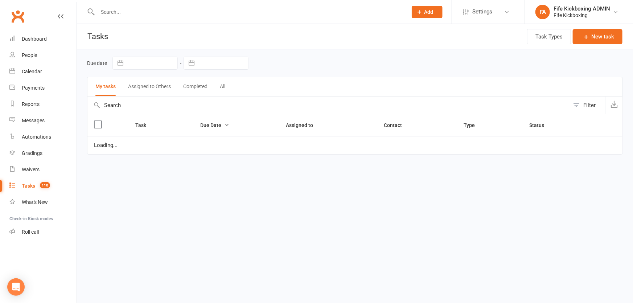
select select "started"
select select "waiting"
select select "started"
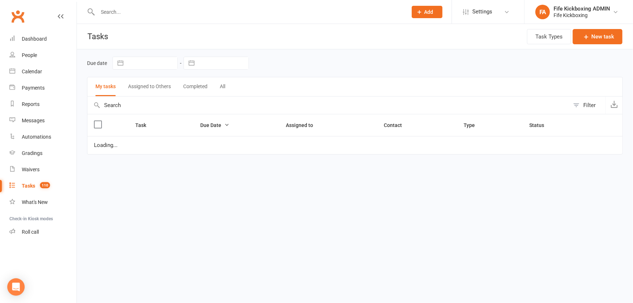
select select "started"
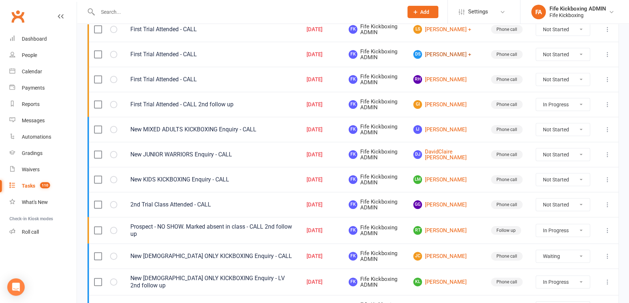
scroll to position [198, 0]
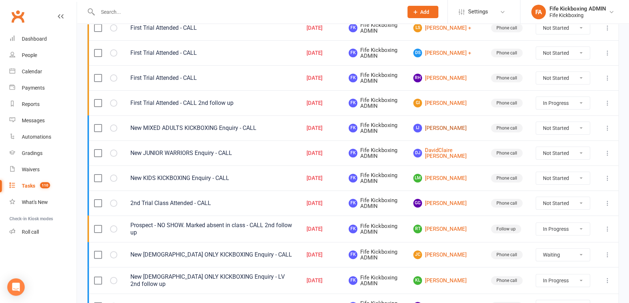
click at [451, 126] on link "IJ [PERSON_NAME]" at bounding box center [445, 128] width 65 height 9
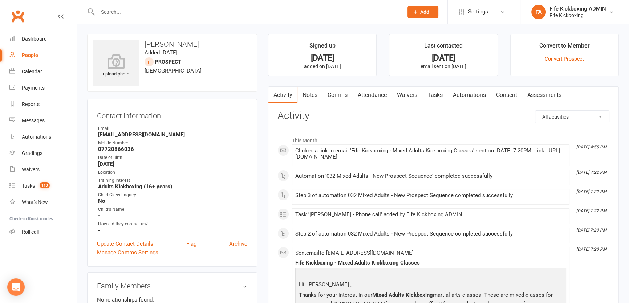
click at [377, 98] on link "Attendance" at bounding box center [371, 95] width 39 height 17
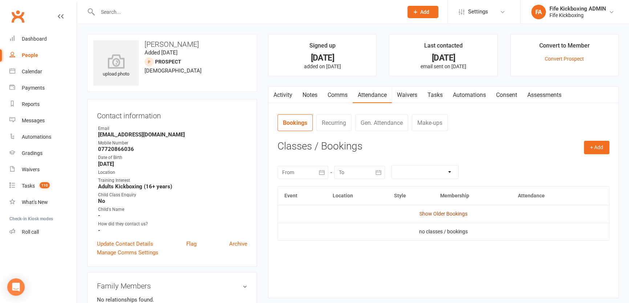
click at [430, 212] on link "Show Older Bookings" at bounding box center [443, 214] width 48 height 6
click at [42, 180] on link "Tasks 110" at bounding box center [42, 186] width 67 height 16
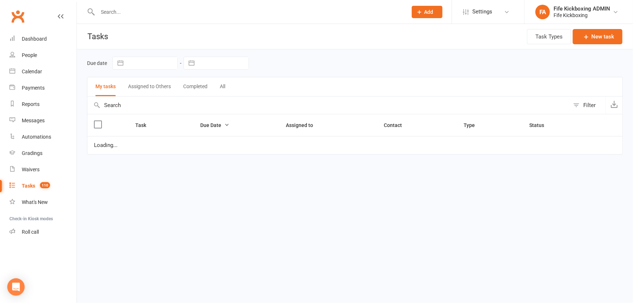
select select "started"
select select "waiting"
select select "started"
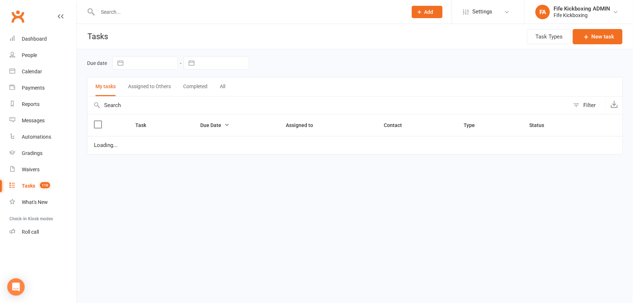
select select "started"
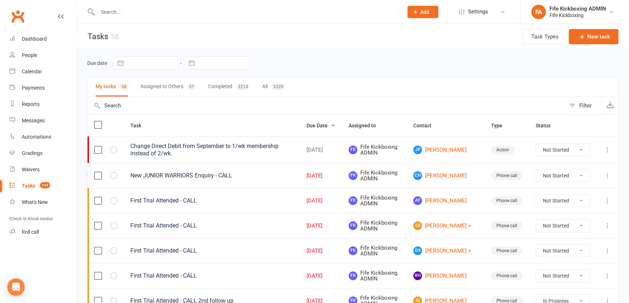
scroll to position [132, 0]
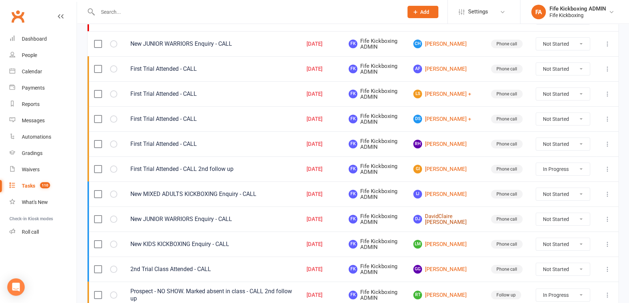
click at [450, 217] on link "DJ DavidClaire [PERSON_NAME]" at bounding box center [445, 219] width 65 height 12
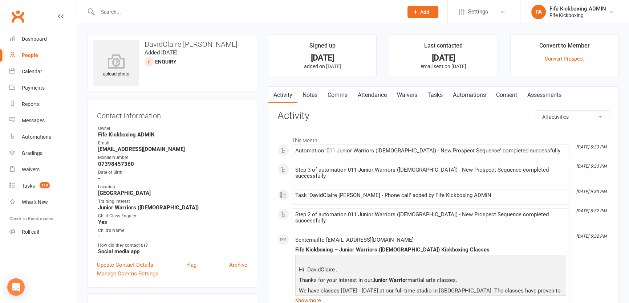
click at [390, 93] on link "Attendance" at bounding box center [371, 95] width 39 height 17
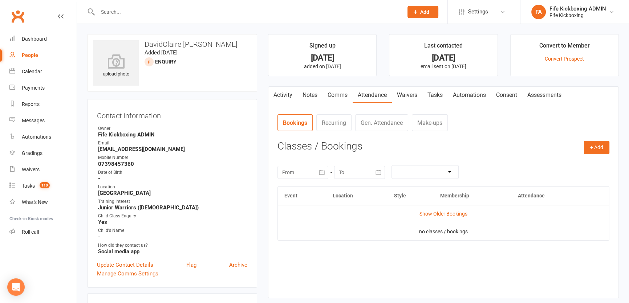
click at [440, 208] on td "Show Older Bookings" at bounding box center [443, 213] width 331 height 17
click at [440, 211] on link "Show Older Bookings" at bounding box center [443, 214] width 48 height 6
click at [330, 105] on div "Activity Notes Comms Attendance Waivers Tasks Automations Consent Assessments A…" at bounding box center [443, 192] width 351 height 212
click at [333, 89] on link "Comms" at bounding box center [337, 95] width 30 height 17
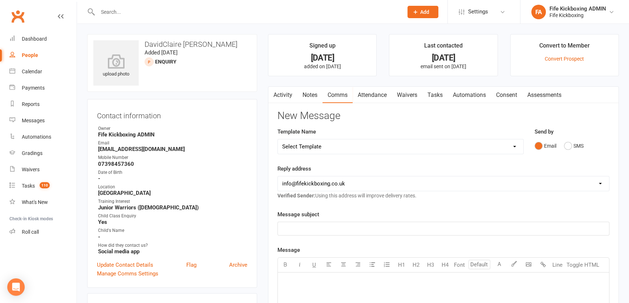
click at [355, 230] on p "﻿" at bounding box center [443, 228] width 322 height 9
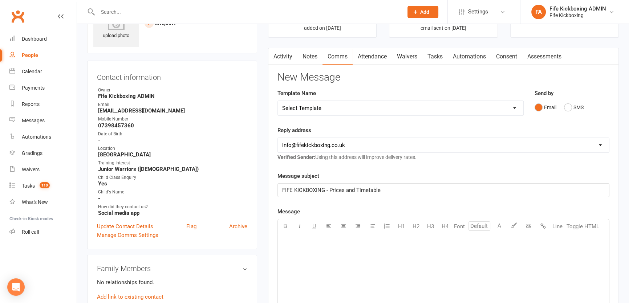
scroll to position [66, 0]
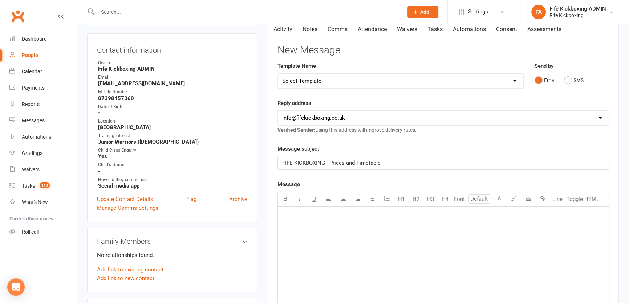
click at [358, 228] on div "﻿" at bounding box center [443, 261] width 331 height 109
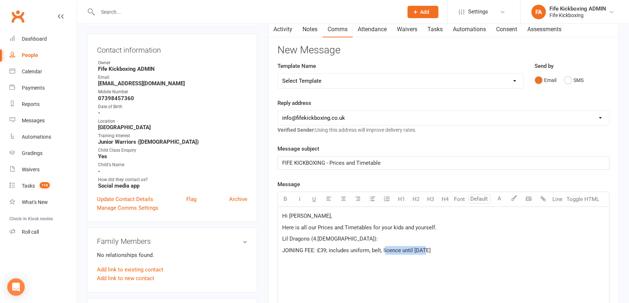
drag, startPoint x: 383, startPoint y: 247, endPoint x: 425, endPoint y: 247, distance: 41.7
click at [425, 247] on span "JOINING FEE: £39; includes uniform, belt, licence until [DATE]" at bounding box center [356, 250] width 148 height 7
drag, startPoint x: 419, startPoint y: 247, endPoint x: 389, endPoint y: 253, distance: 30.3
click at [419, 248] on span "JOINING FEE: £39; includes uniform, belt, licence until [DATE]" at bounding box center [356, 250] width 148 height 7
click at [386, 253] on span "JOINING FEE: £39; includes uniform, belt, licence until [DATE]" at bounding box center [356, 250] width 148 height 7
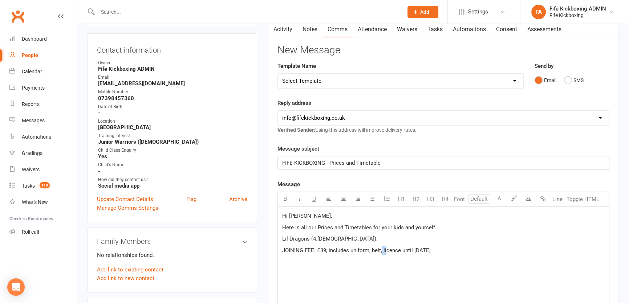
drag, startPoint x: 381, startPoint y: 249, endPoint x: 386, endPoint y: 248, distance: 5.2
click at [386, 248] on span "JOINING FEE: £39; includes uniform, belt, licence until [DATE]" at bounding box center [356, 250] width 148 height 7
drag, startPoint x: 382, startPoint y: 247, endPoint x: 453, endPoint y: 246, distance: 70.8
click at [453, 246] on p "JOINING FEE: £39; includes uniform, belt, licence until [DATE]" at bounding box center [443, 250] width 322 height 9
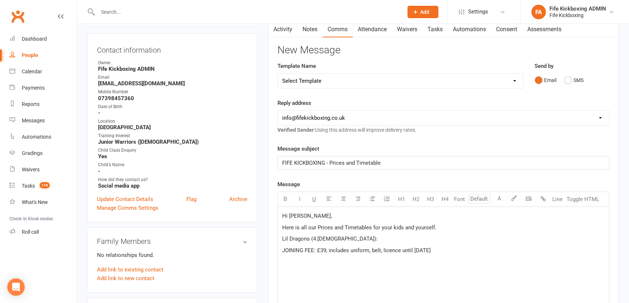
copy span "licence until [DATE]"
click at [424, 265] on div "Hi [PERSON_NAME], Here is all our Prices and Timetables for your kids and yours…" at bounding box center [443, 261] width 331 height 109
click at [462, 250] on p "JOINING FEE: £39; includes uniform, belt, licence until [DATE]" at bounding box center [443, 250] width 322 height 9
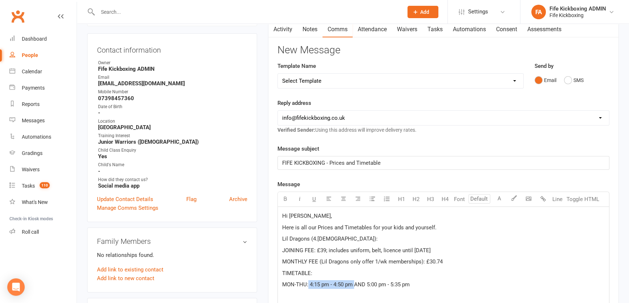
drag, startPoint x: 308, startPoint y: 284, endPoint x: 355, endPoint y: 287, distance: 46.6
click at [355, 287] on p "MON-THU: 4:15 pm - 4:50 pm AND 5:00 pm - 5:35 pm" at bounding box center [443, 284] width 322 height 9
copy span "4:15 pm - 4:50 pm"
click at [421, 285] on p "MON-THU: 4:15 pm - 4:50 pm AND 5:00 pm - 5:35 pm" at bounding box center [443, 284] width 322 height 9
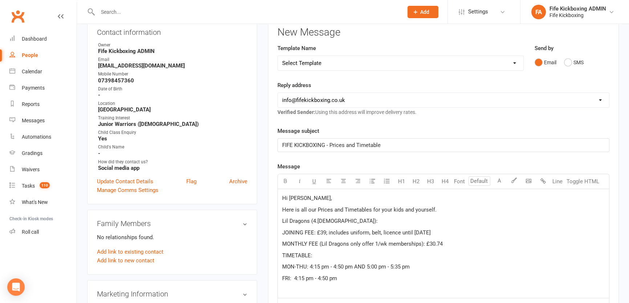
scroll to position [99, 0]
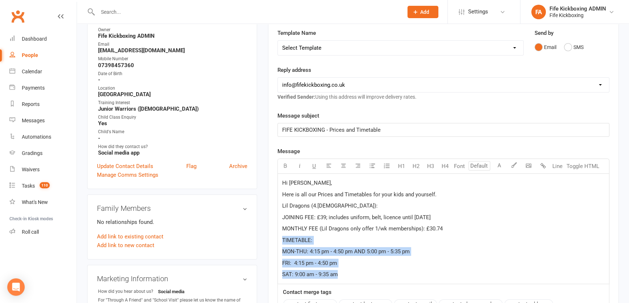
drag, startPoint x: 282, startPoint y: 234, endPoint x: 334, endPoint y: 266, distance: 60.1
click at [340, 279] on div "Hi [PERSON_NAME], Here is all our Prices and Timetables for your kids and yours…" at bounding box center [443, 229] width 331 height 110
click at [313, 164] on span "U" at bounding box center [314, 166] width 4 height 7
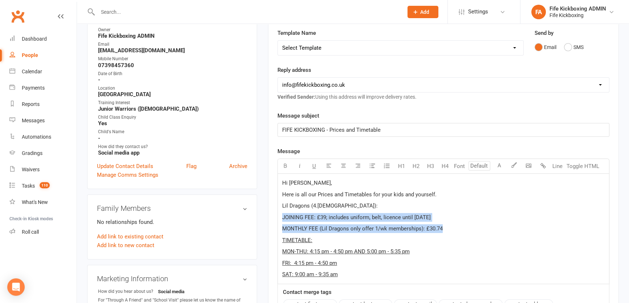
drag, startPoint x: 281, startPoint y: 215, endPoint x: 441, endPoint y: 230, distance: 160.8
click at [441, 230] on div "Hi [PERSON_NAME], Here is all our Prices and Timetables for your kids and yours…" at bounding box center [443, 229] width 331 height 110
click at [286, 166] on icon "button" at bounding box center [284, 165] width 5 height 5
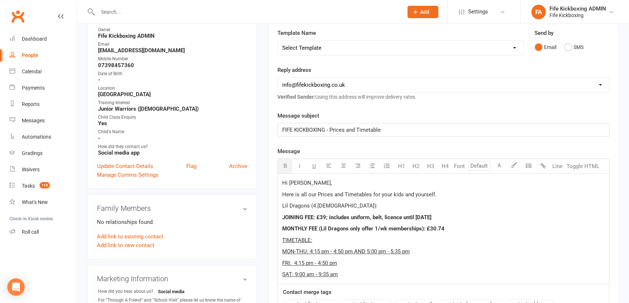
click at [518, 260] on p "FRI: 4:15 pm - 4:50 pm" at bounding box center [443, 263] width 322 height 9
click at [442, 192] on p "Here is all our Prices and Timetables for your kids and yourself." at bounding box center [443, 194] width 322 height 9
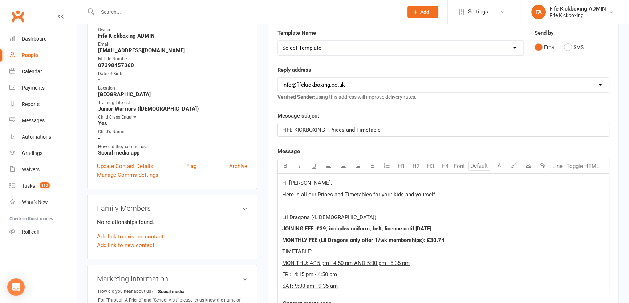
scroll to position [132, 0]
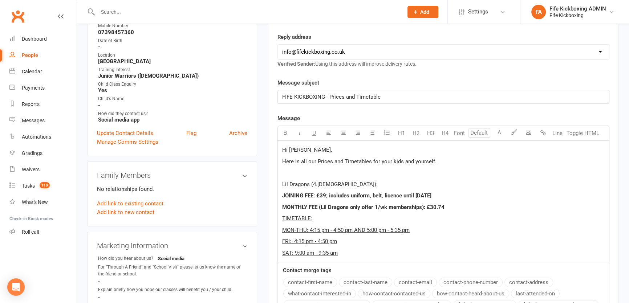
click at [366, 252] on p "SAT: 9:00 am - 9:35 am" at bounding box center [443, 253] width 322 height 9
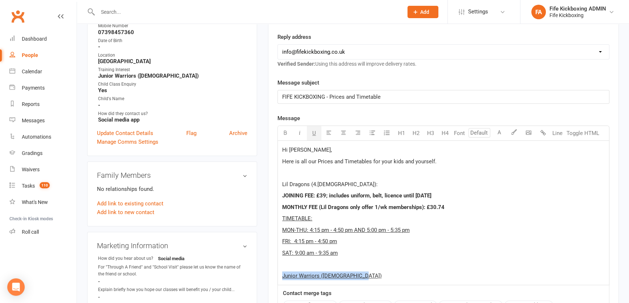
drag, startPoint x: 358, startPoint y: 276, endPoint x: 278, endPoint y: 273, distance: 79.9
click at [278, 273] on div "Hi [PERSON_NAME], Here is all our Prices and Timetables for your kids and yours…" at bounding box center [443, 213] width 331 height 144
click at [314, 134] on span "U" at bounding box center [314, 133] width 4 height 7
click at [360, 274] on p "Junior Warriors ([DEMOGRAPHIC_DATA])" at bounding box center [443, 276] width 322 height 9
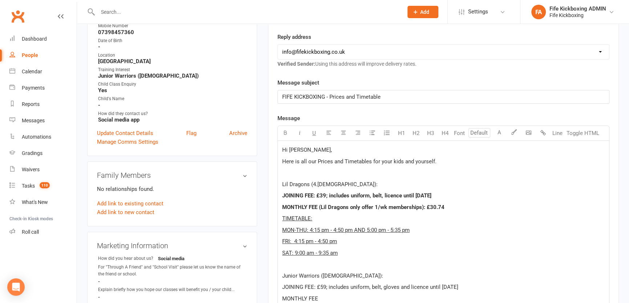
click at [316, 207] on span "MONTHLY FEE (Lil Dragons only offer 1/wk memberships): £30.74" at bounding box center [363, 207] width 162 height 7
click at [326, 301] on p "MONTHLY FEE" at bounding box center [443, 298] width 322 height 9
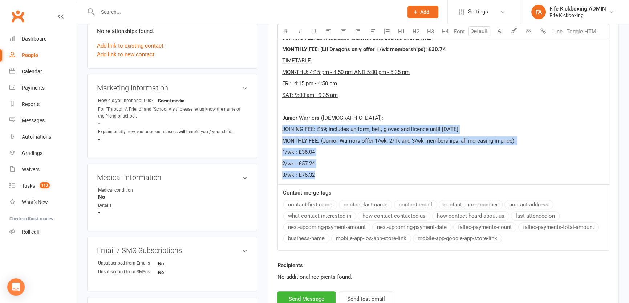
drag, startPoint x: 282, startPoint y: 126, endPoint x: 319, endPoint y: 170, distance: 57.5
click at [319, 170] on div "Hi [PERSON_NAME], Here is all our Prices and Timetables for your kids and yours…" at bounding box center [443, 83] width 331 height 201
click at [285, 32] on icon "button" at bounding box center [284, 30] width 5 height 5
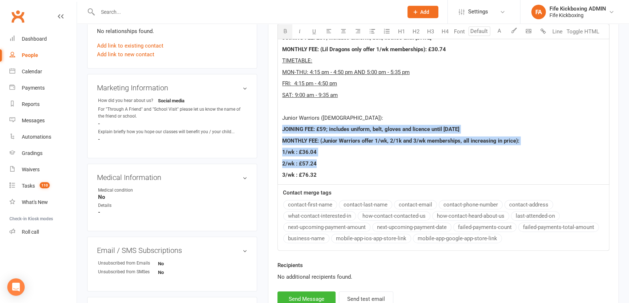
click at [330, 172] on p "3/wk : £76.32" at bounding box center [443, 175] width 322 height 9
click at [292, 182] on div "Hi [PERSON_NAME], Here is all our Prices and Timetables for your kids and yours…" at bounding box center [443, 83] width 331 height 201
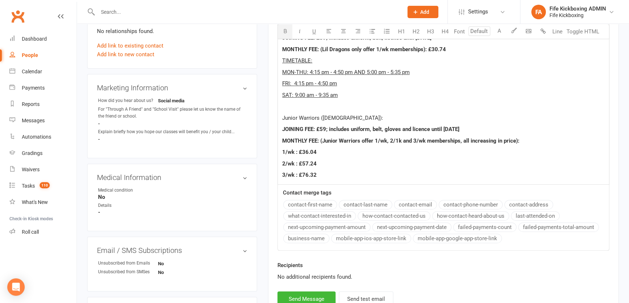
click at [319, 176] on p "3/wk : £76.32" at bounding box center [443, 175] width 322 height 9
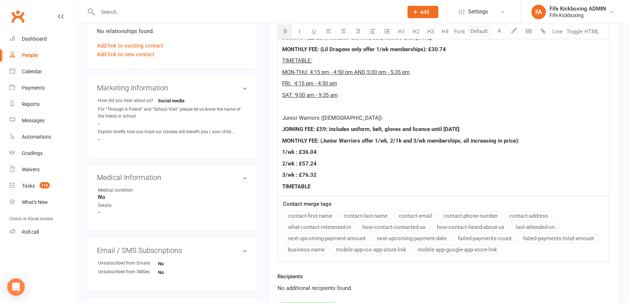
click at [284, 33] on icon "button" at bounding box center [284, 30] width 5 height 5
click at [311, 32] on button "U" at bounding box center [314, 31] width 15 height 15
drag, startPoint x: 315, startPoint y: 188, endPoint x: 285, endPoint y: 185, distance: 30.6
click at [285, 185] on p "TIMETABLE" at bounding box center [443, 186] width 322 height 9
click at [286, 29] on icon "button" at bounding box center [284, 30] width 5 height 5
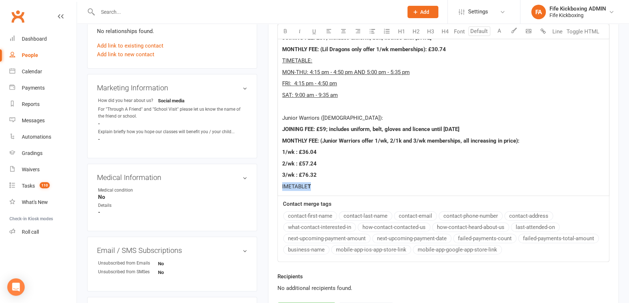
drag, startPoint x: 280, startPoint y: 186, endPoint x: 311, endPoint y: 189, distance: 31.0
click at [311, 189] on div "Hi [PERSON_NAME], Here is all our Prices and Timetables for your kids and yours…" at bounding box center [443, 89] width 331 height 213
click at [287, 29] on icon "button" at bounding box center [284, 30] width 5 height 5
click at [314, 187] on p "IMETABLET" at bounding box center [443, 186] width 322 height 9
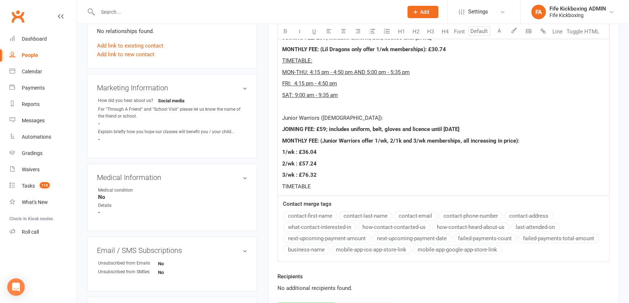
click at [325, 185] on p "TIMETABLE" at bounding box center [443, 186] width 322 height 9
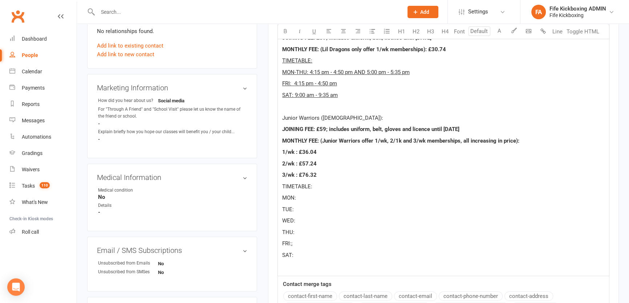
click at [321, 191] on div "Hi [PERSON_NAME], Here is all our Prices and Timetables for your kids and yours…" at bounding box center [443, 129] width 331 height 293
drag, startPoint x: 297, startPoint y: 195, endPoint x: 397, endPoint y: 196, distance: 99.8
click at [397, 196] on p "MON: 5:00 pm - 5:45 pm AND 6:00 pm - 6:45pm" at bounding box center [443, 197] width 322 height 9
copy span "5:00 pm - 5:45 pm AND 6:00 pm - 6:45pm"
click at [348, 209] on p "TUE:" at bounding box center [443, 209] width 322 height 9
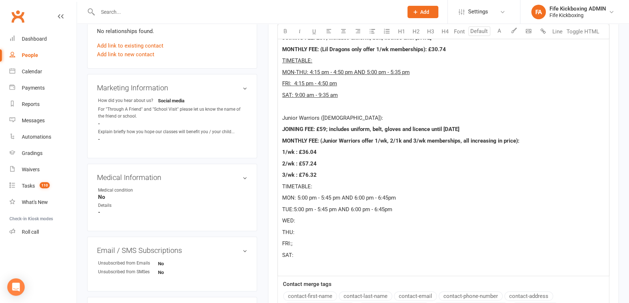
click at [332, 215] on div "Hi [PERSON_NAME], Here is all our Prices and Timetables for your kids and yours…" at bounding box center [443, 129] width 331 height 293
click at [322, 225] on p "WED:5:00 pm - 5:45 pm AND 6:00 pm - 6:45pm" at bounding box center [443, 220] width 322 height 9
click at [315, 236] on p "THU:" at bounding box center [443, 232] width 322 height 9
click at [314, 229] on p "THU:" at bounding box center [443, 232] width 322 height 9
click at [308, 242] on p "FRI:;" at bounding box center [443, 243] width 322 height 9
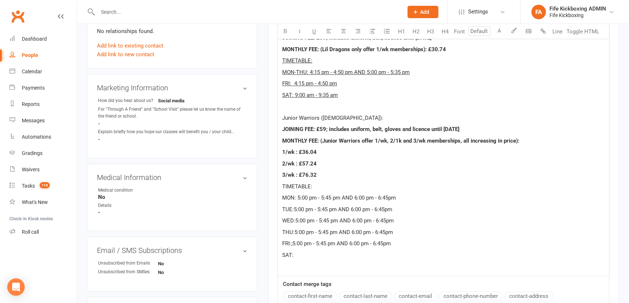
click at [293, 243] on span "FRI:;5:00 pm - 5:45 pm AND 6:00 pm - 6:45pm" at bounding box center [336, 243] width 109 height 7
drag, startPoint x: 385, startPoint y: 210, endPoint x: 412, endPoint y: 210, distance: 27.2
click at [412, 210] on p "TUE:5:00 pm - 5:45 pm AND 6:00 pm - 6:45pm" at bounding box center [443, 209] width 322 height 9
drag, startPoint x: 341, startPoint y: 219, endPoint x: 443, endPoint y: 225, distance: 102.5
click at [443, 225] on div "Hi [PERSON_NAME], Here is all our Prices and Timetables for your kids and yours…" at bounding box center [443, 129] width 331 height 293
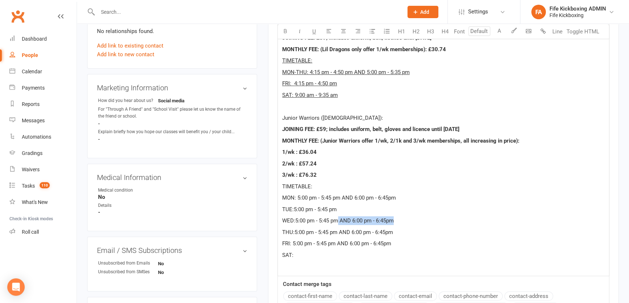
drag, startPoint x: 338, startPoint y: 219, endPoint x: 398, endPoint y: 219, distance: 60.6
click at [398, 219] on p "WED:5:00 pm - 5:45 pm AND 6:00 pm - 6:45pm" at bounding box center [443, 220] width 322 height 9
click at [338, 231] on span "THU:5:00 pm - 5:45 pm AND 6:00 pm - 6:45pm" at bounding box center [337, 232] width 111 height 7
click at [350, 207] on p "TUE:5:00 pm - 5:45 pm" at bounding box center [443, 209] width 322 height 9
click at [302, 255] on p "SAT:" at bounding box center [443, 255] width 322 height 9
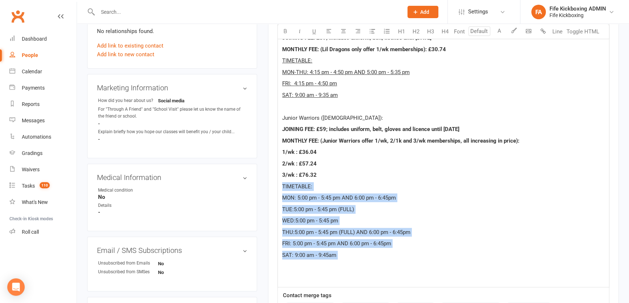
drag, startPoint x: 282, startPoint y: 185, endPoint x: 330, endPoint y: 269, distance: 96.4
click at [330, 269] on div "Hi [PERSON_NAME], Here is all our Prices and Timetables for your kids and yours…" at bounding box center [443, 135] width 331 height 305
drag, startPoint x: 310, startPoint y: 30, endPoint x: 314, endPoint y: 77, distance: 47.4
click at [311, 29] on button "U" at bounding box center [314, 31] width 15 height 15
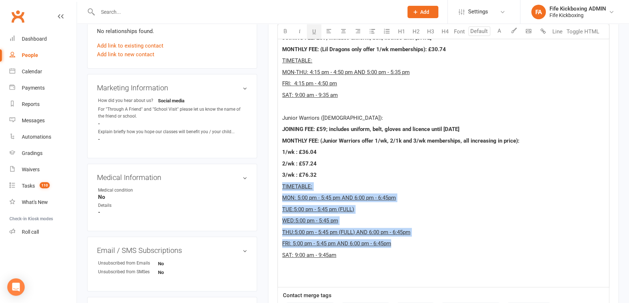
click at [351, 252] on p "SAT: 9:00 am - 9:45am" at bounding box center [443, 255] width 322 height 9
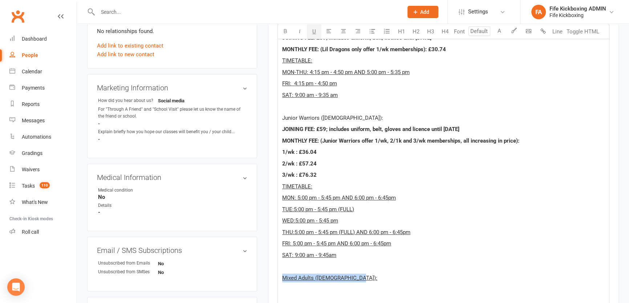
drag, startPoint x: 360, startPoint y: 275, endPoint x: 276, endPoint y: 279, distance: 83.9
click at [276, 279] on div "Activity Notes Comms Attendance Waivers Tasks Automations Consent Assessments A…" at bounding box center [443, 126] width 351 height 658
click at [308, 31] on button "U" at bounding box center [314, 31] width 15 height 15
click at [311, 293] on div "Hi [PERSON_NAME], Here is all our Prices and Timetables for your kids and yours…" at bounding box center [443, 152] width 331 height 339
click at [310, 287] on p "﻿" at bounding box center [443, 289] width 322 height 9
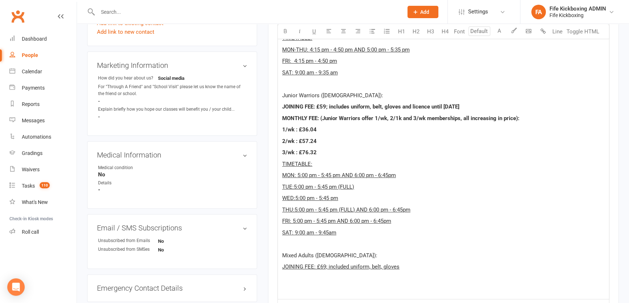
scroll to position [486, 0]
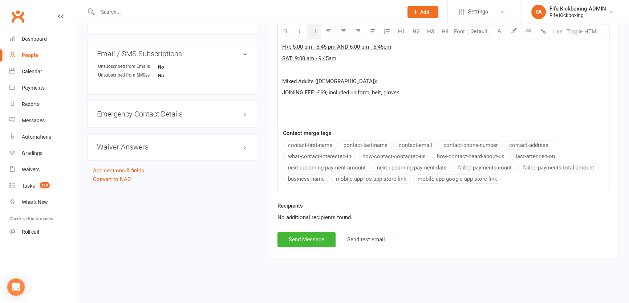
click at [411, 84] on p "Mixed Adults ([DEMOGRAPHIC_DATA]):" at bounding box center [443, 81] width 322 height 9
click at [410, 93] on p "JOINING FEE: £69; included uniform, belt, gloves" at bounding box center [443, 92] width 322 height 9
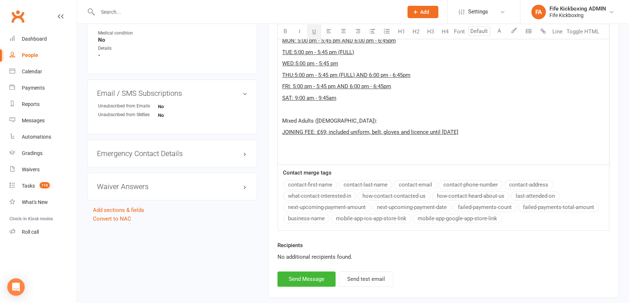
scroll to position [388, 0]
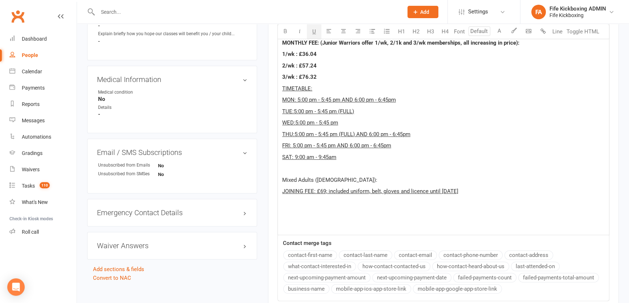
drag, startPoint x: 471, startPoint y: 188, endPoint x: 277, endPoint y: 183, distance: 194.7
click at [276, 184] on div "Activity Notes Comms Attendance Waivers Tasks Automations Consent Assessments A…" at bounding box center [443, 34] width 351 height 670
click at [310, 32] on button "U" at bounding box center [314, 31] width 15 height 15
click at [309, 203] on p "﻿" at bounding box center [443, 203] width 322 height 9
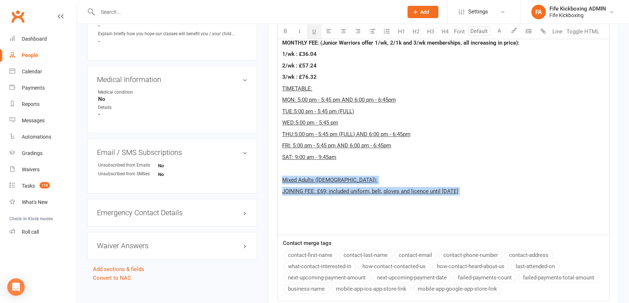
drag, startPoint x: 280, startPoint y: 179, endPoint x: 456, endPoint y: 201, distance: 177.0
click at [456, 201] on div "Hi [PERSON_NAME], Here is all our Prices and Timetables for your kids and yours…" at bounding box center [443, 60] width 331 height 350
click at [313, 30] on span "U" at bounding box center [314, 31] width 4 height 7
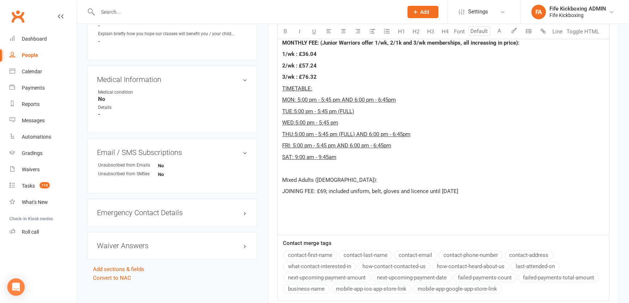
click at [321, 203] on p "﻿" at bounding box center [443, 203] width 322 height 9
drag, startPoint x: 372, startPoint y: 41, endPoint x: 525, endPoint y: 44, distance: 152.8
click at [525, 44] on p "MONTHLY FEE: (Junior Warriors offer 1/wk, 2/1k and 3/wk memberships, all increa…" at bounding box center [443, 42] width 322 height 9
copy span "1/wk, 2/1k and 3/wk memberships, all increasing in price):"
click at [368, 200] on p "MONTHLY FEE: (Adults offer 1/wk" at bounding box center [443, 203] width 322 height 9
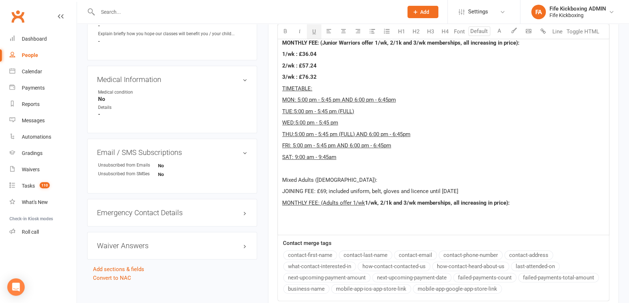
click at [365, 204] on span "1/wk, 2/1k and 3/wk memberships, all increasing in price):" at bounding box center [437, 203] width 144 height 7
drag, startPoint x: 280, startPoint y: 201, endPoint x: 285, endPoint y: 191, distance: 11.4
click at [285, 191] on div "Hi [PERSON_NAME], Here is all our Prices and Timetables for your kids and yours…" at bounding box center [443, 60] width 331 height 350
drag, startPoint x: 282, startPoint y: 189, endPoint x: 534, endPoint y: 195, distance: 252.3
click at [534, 195] on p "JOINING FEE: £69; included uniform, belt, gloves and licence until [DATE]" at bounding box center [443, 191] width 322 height 9
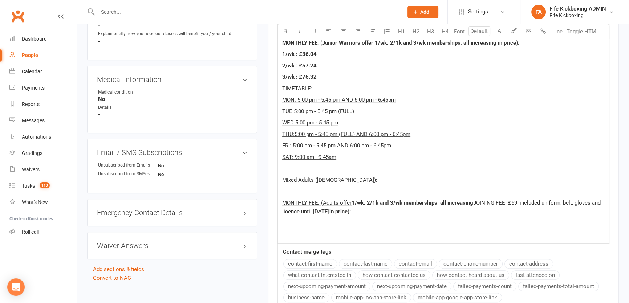
click at [473, 201] on span "JOINING FEE: £69; included uniform, belt, gloves and licence until [DATE]" at bounding box center [442, 207] width 320 height 15
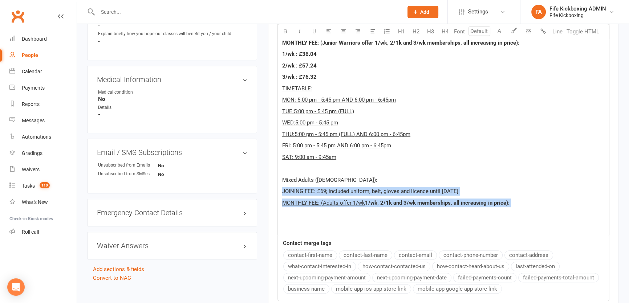
drag, startPoint x: 282, startPoint y: 189, endPoint x: 293, endPoint y: 211, distance: 25.2
click at [293, 211] on div "Hi [PERSON_NAME], Here is all our Prices and Timetables for your kids and yours…" at bounding box center [443, 60] width 331 height 350
click at [285, 33] on icon "button" at bounding box center [284, 30] width 5 height 5
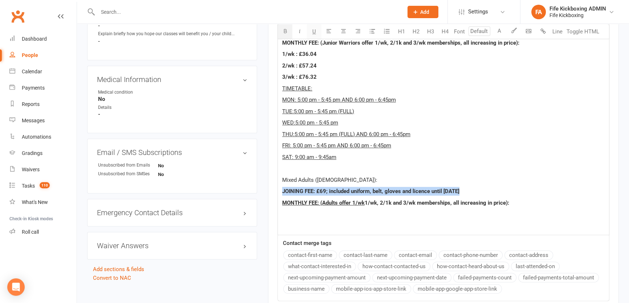
click at [318, 33] on button "U" at bounding box center [314, 31] width 15 height 15
click at [513, 199] on p "MONTHLY FEE: (Adults offer 1/wk 1/wk, 2/1k and 3/wk memberships, all increasing…" at bounding box center [443, 203] width 322 height 9
click at [506, 203] on span "MONTHLY FEE: (Adults offer 1/wk 1/wk, 2/1k and 3/wk memberships, all increasing…" at bounding box center [396, 203] width 228 height 7
click at [513, 202] on p "MONTHLY FEE: (Adults offer 1/wk 1/wk, 2/1k and 3/wk memberships, all increasing…" at bounding box center [443, 203] width 322 height 9
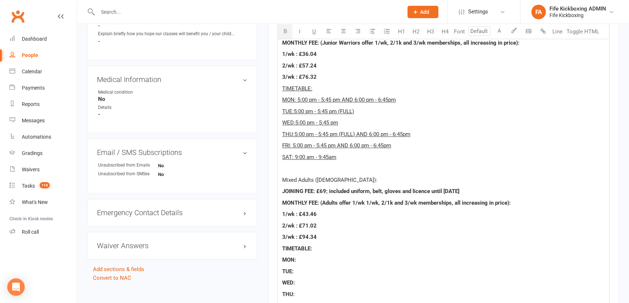
scroll to position [541, 0]
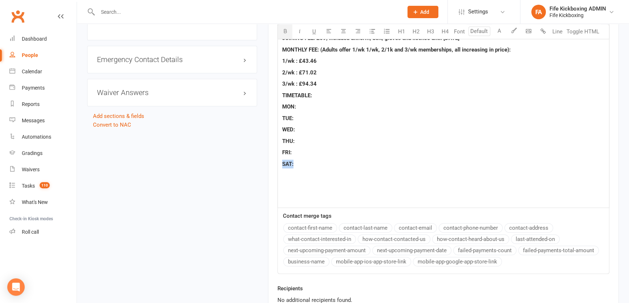
drag, startPoint x: 280, startPoint y: 161, endPoint x: 309, endPoint y: 160, distance: 29.0
drag, startPoint x: 281, startPoint y: 140, endPoint x: 309, endPoint y: 140, distance: 28.0
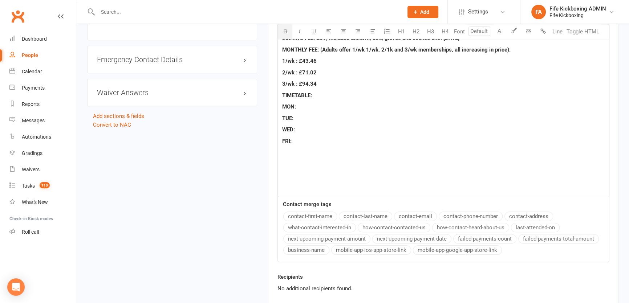
click at [303, 103] on p "MON:" at bounding box center [443, 106] width 322 height 9
drag, startPoint x: 298, startPoint y: 105, endPoint x: 401, endPoint y: 107, distance: 103.5
click at [401, 107] on p "MON: 10:30am - 11:30am AND 8:00pm - 9:00pm" at bounding box center [443, 106] width 322 height 9
copy span "10:30am - 11:30am AND 8:00pm - 9:00pm"
click at [307, 117] on p "TUE:" at bounding box center [443, 118] width 322 height 9
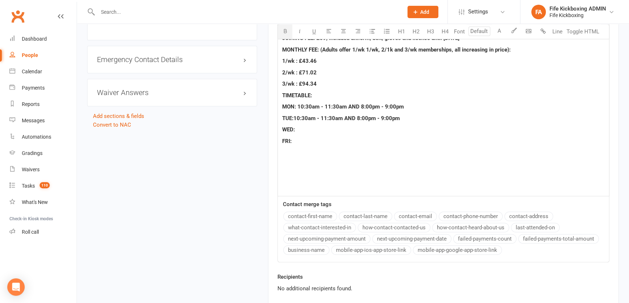
click at [310, 129] on p "WED:" at bounding box center [443, 129] width 322 height 9
click at [309, 139] on p "FRI:" at bounding box center [443, 141] width 322 height 9
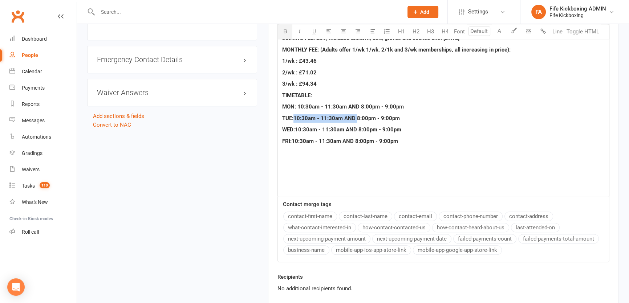
drag, startPoint x: 293, startPoint y: 116, endPoint x: 356, endPoint y: 119, distance: 62.9
click at [356, 119] on span "TUE:10:30am - 11:30am AND 8:00pm - 9:00pm" at bounding box center [341, 118] width 118 height 7
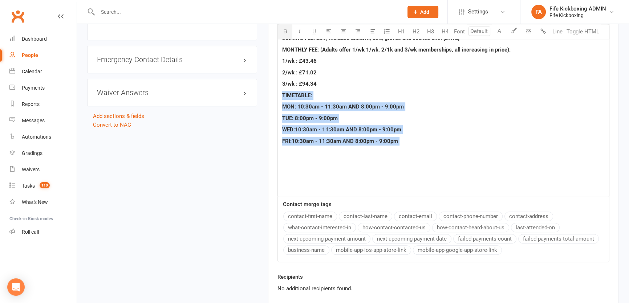
drag, startPoint x: 279, startPoint y: 93, endPoint x: 417, endPoint y: 152, distance: 150.4
click at [286, 29] on icon "button" at bounding box center [284, 30] width 5 height 5
click at [312, 29] on span "U" at bounding box center [314, 31] width 4 height 7
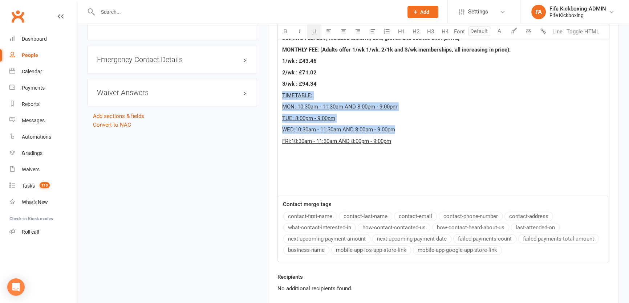
click at [459, 128] on p "WED:10:30am - 11:30am AND 8:00pm - 9:00pm" at bounding box center [443, 129] width 322 height 9
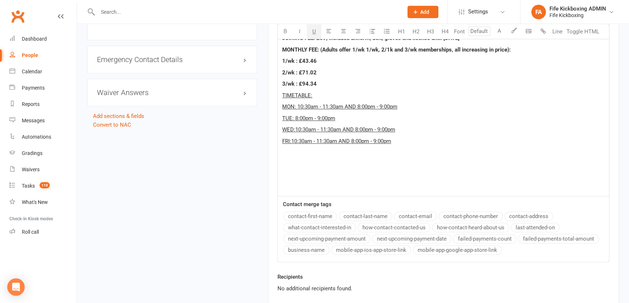
click at [405, 142] on p "FRI:10:30am - 11:30am AND 8:00pm - 9:00pm" at bounding box center [443, 141] width 322 height 9
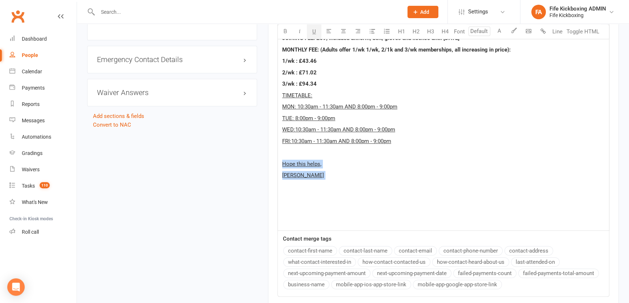
drag, startPoint x: 279, startPoint y: 166, endPoint x: 319, endPoint y: 181, distance: 43.2
click at [315, 28] on span "U" at bounding box center [314, 31] width 4 height 7
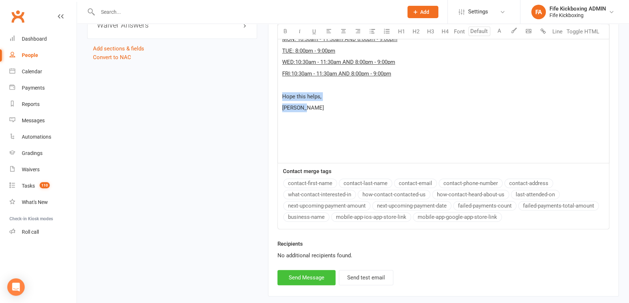
scroll to position [646, 0]
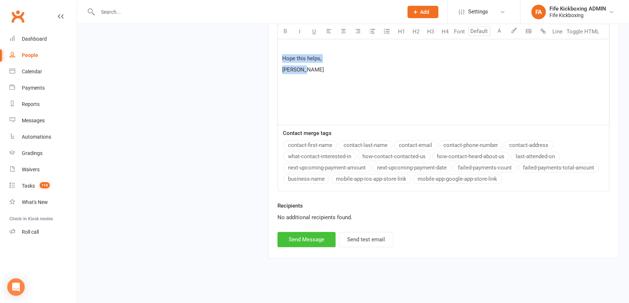
click at [309, 237] on button "Send Message" at bounding box center [306, 239] width 58 height 15
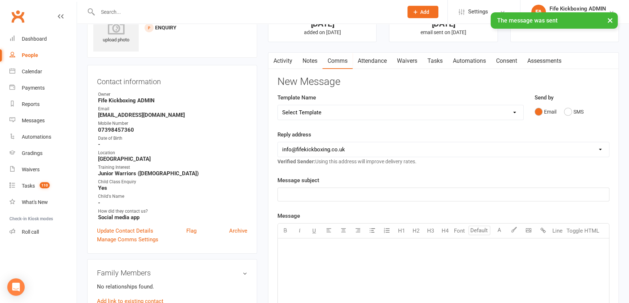
scroll to position [0, 0]
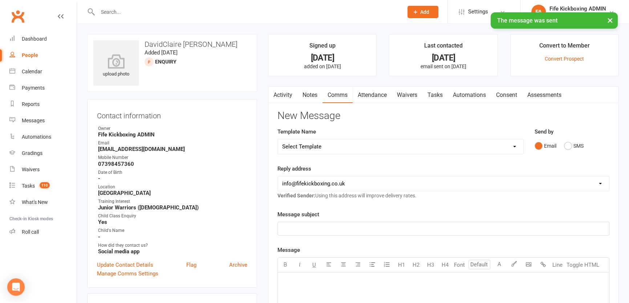
click at [270, 105] on div "Activity Notes Comms Attendance Waivers Tasks Automations Consent Assessments A…" at bounding box center [443, 300] width 351 height 429
click at [276, 97] on button "button" at bounding box center [272, 95] width 9 height 16
click at [284, 94] on link "Activity" at bounding box center [282, 95] width 29 height 17
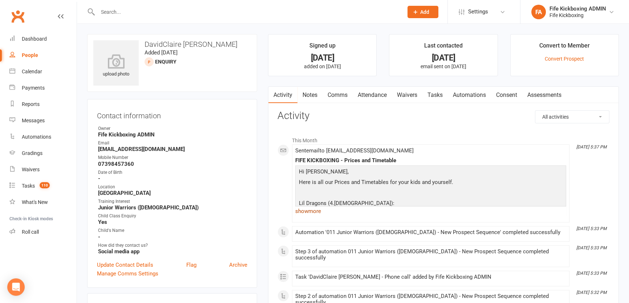
click at [307, 210] on link "show more" at bounding box center [430, 211] width 271 height 10
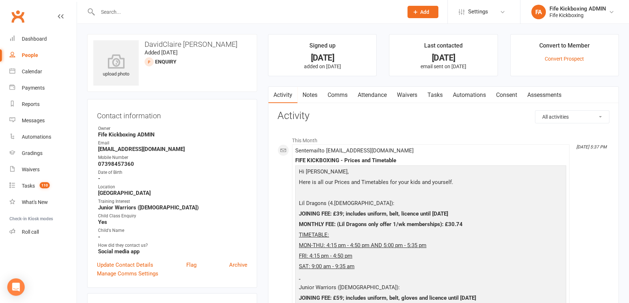
click at [445, 97] on link "Tasks" at bounding box center [434, 95] width 25 height 17
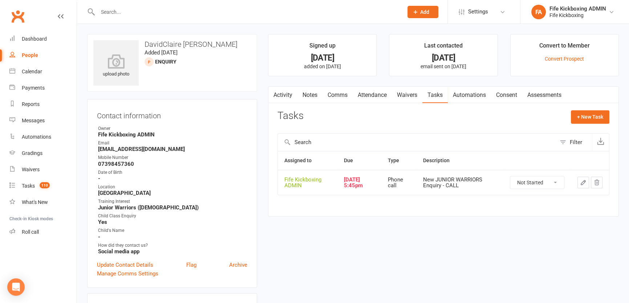
drag, startPoint x: 502, startPoint y: 168, endPoint x: 519, endPoint y: 185, distance: 24.4
click at [519, 185] on select "Not Started In Progress Waiting Complete" at bounding box center [537, 182] width 54 height 12
click at [510, 176] on select "Not Started In Progress Waiting Complete" at bounding box center [537, 182] width 54 height 12
select select "started"
click at [587, 176] on td at bounding box center [590, 182] width 38 height 25
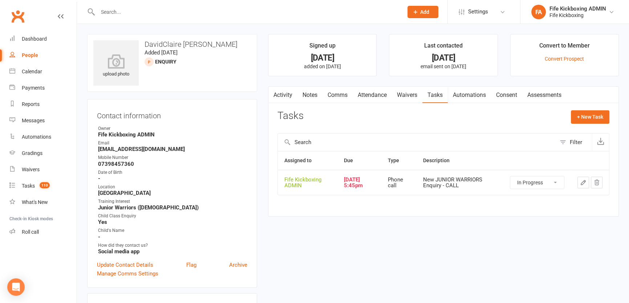
click at [583, 182] on icon "button" at bounding box center [583, 182] width 7 height 7
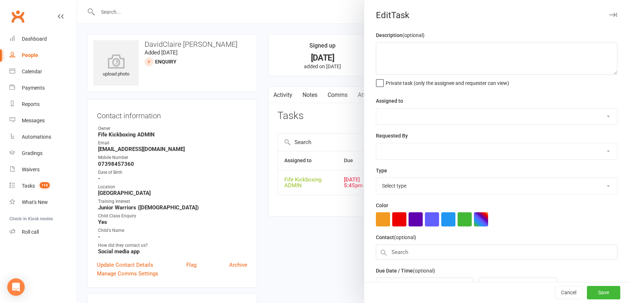
type textarea "New JUNIOR WARRIORS Enquiry - CALL"
select select "49533"
type input "[DATE]"
type input "5:45pm"
select select "7271"
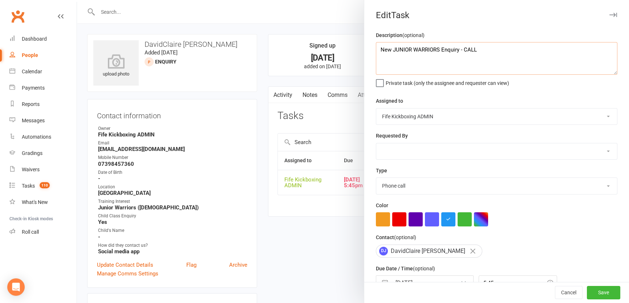
click at [513, 43] on textarea "New JUNIOR WARRIORS Enquiry - CALL" at bounding box center [496, 58] width 241 height 33
type textarea "New JUNIOR WARRIORS Enquiry - EMAIL SENT"
click at [584, 286] on div "Cancel Save" at bounding box center [496, 292] width 265 height 21
click at [587, 289] on button "Save" at bounding box center [603, 292] width 33 height 13
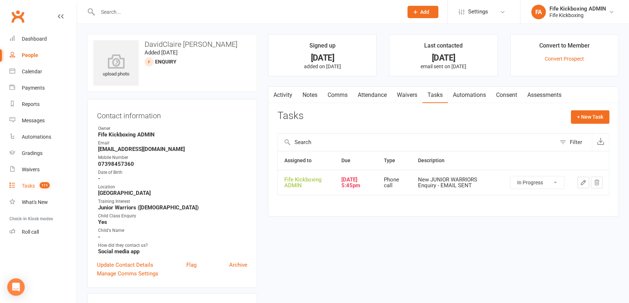
click at [31, 185] on div "Tasks" at bounding box center [28, 186] width 13 height 6
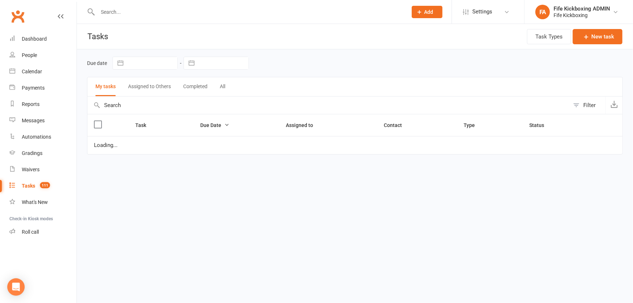
select select "started"
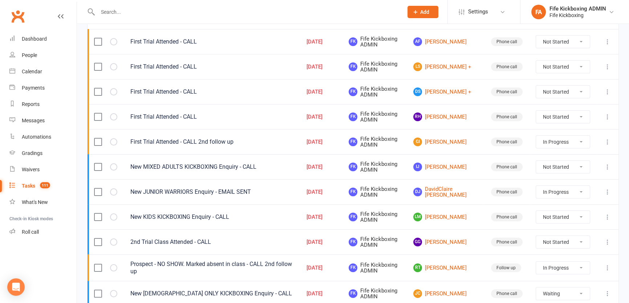
scroll to position [165, 0]
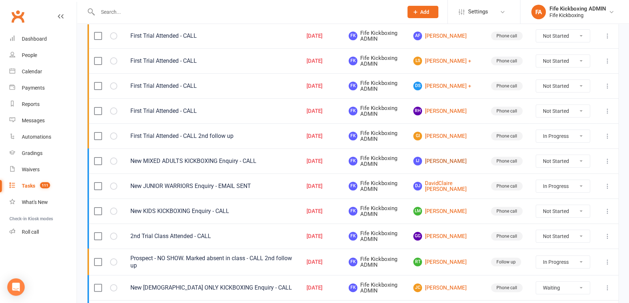
click at [442, 157] on link "IJ [PERSON_NAME]" at bounding box center [445, 161] width 65 height 9
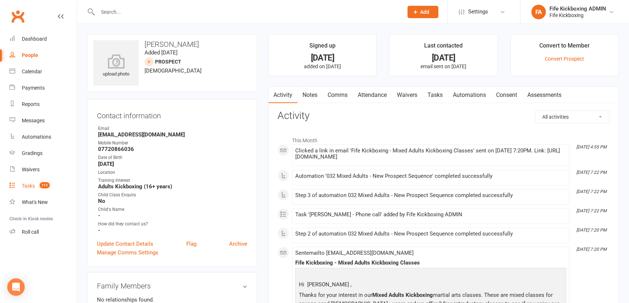
click at [26, 185] on div "Tasks" at bounding box center [28, 186] width 13 height 6
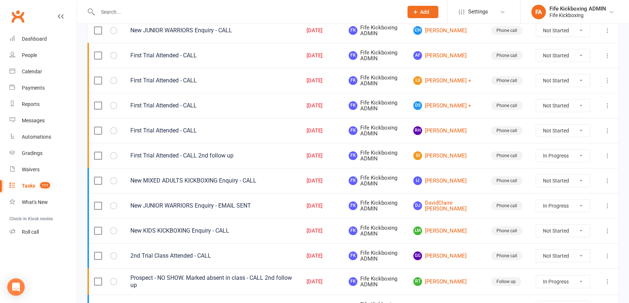
scroll to position [231, 0]
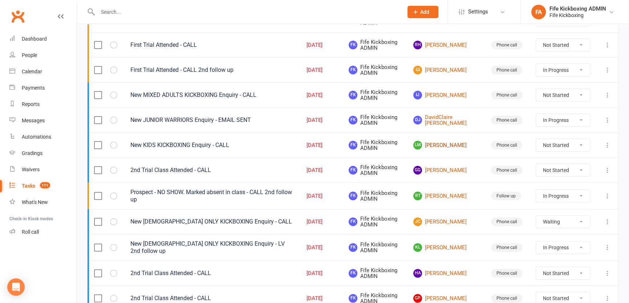
click at [438, 142] on link "LM [PERSON_NAME]" at bounding box center [445, 145] width 65 height 9
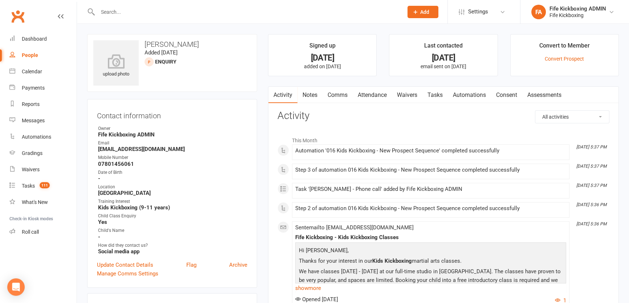
click at [364, 96] on link "Attendance" at bounding box center [371, 95] width 39 height 17
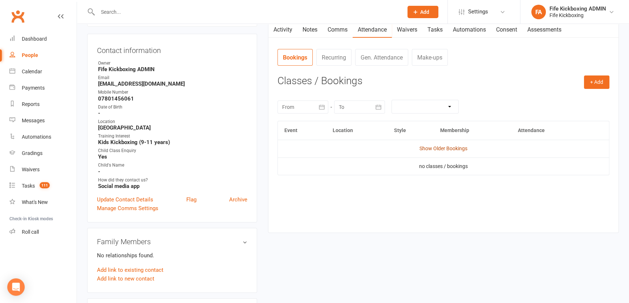
scroll to position [66, 0]
click at [445, 148] on link "Show Older Bookings" at bounding box center [443, 148] width 48 height 6
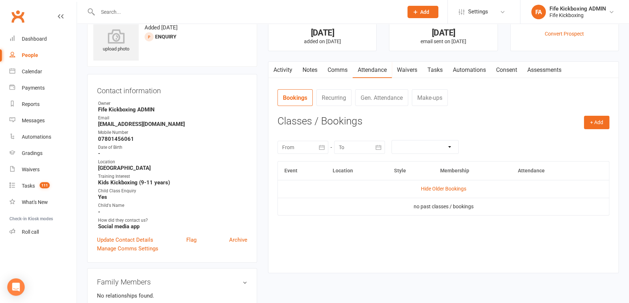
scroll to position [0, 0]
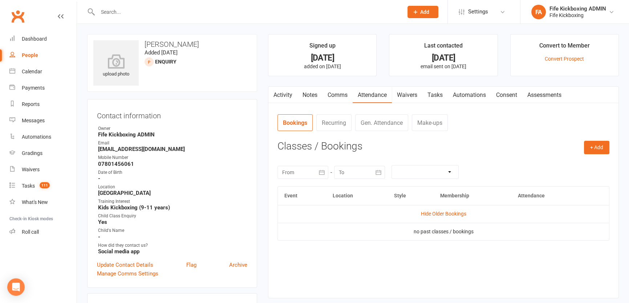
click at [433, 94] on link "Tasks" at bounding box center [434, 95] width 25 height 17
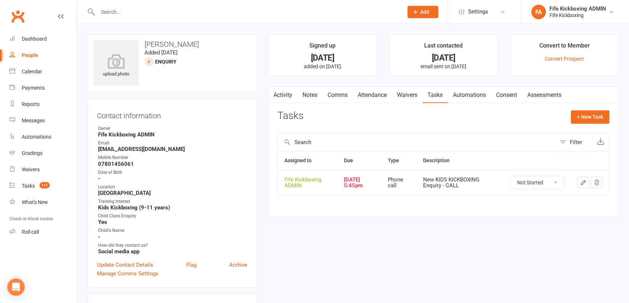
click at [537, 185] on select "Not Started In Progress Waiting Complete" at bounding box center [537, 182] width 54 height 12
click at [510, 176] on select "Not Started In Progress Waiting Complete" at bounding box center [537, 182] width 54 height 12
click at [582, 180] on icon "button" at bounding box center [583, 182] width 7 height 7
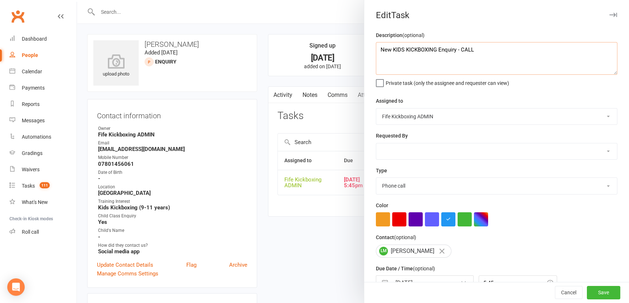
click at [526, 57] on textarea "New KIDS KICKBOXING Enquiry - CALL" at bounding box center [496, 58] width 241 height 33
click at [593, 297] on button "Save" at bounding box center [603, 292] width 33 height 13
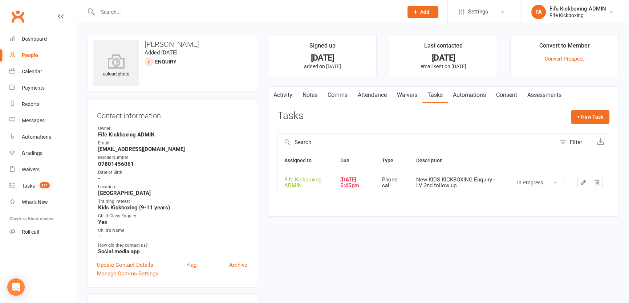
click at [311, 92] on link "Notes" at bounding box center [309, 95] width 25 height 17
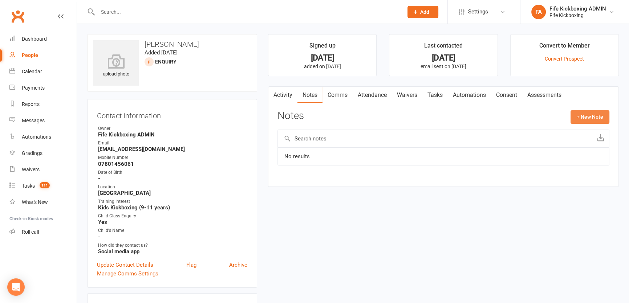
click at [579, 116] on button "+ New Note" at bounding box center [589, 116] width 39 height 13
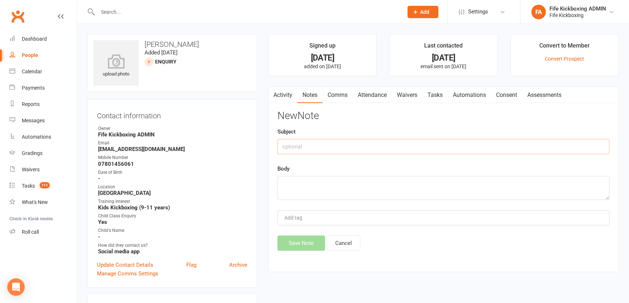
click at [543, 144] on input "text" at bounding box center [443, 146] width 332 height 15
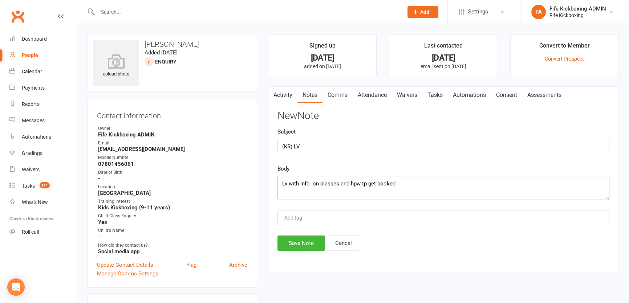
click at [356, 184] on textarea "Lv with info on classes and hpw tp get booked" at bounding box center [443, 188] width 332 height 24
click at [366, 183] on textarea "Lv with info on classes and how tp get booked" at bounding box center [443, 188] width 332 height 24
click at [305, 234] on div "New Note Subject (KR) LV Body Lv with info on classes and how to get booked Add…" at bounding box center [443, 180] width 332 height 140
click at [301, 243] on button "Save Note" at bounding box center [301, 243] width 48 height 15
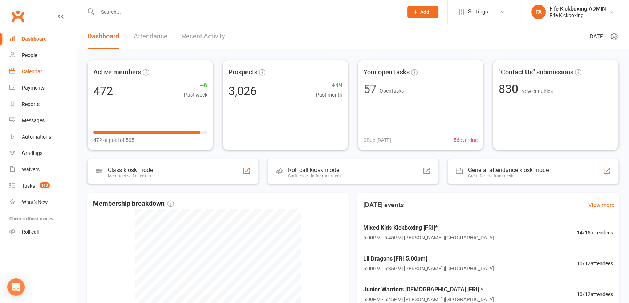
click at [37, 72] on div "Calendar" at bounding box center [32, 72] width 20 height 6
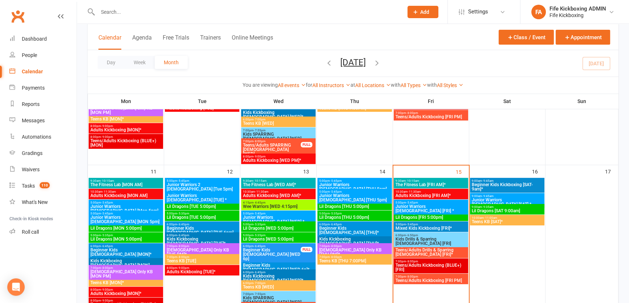
scroll to position [330, 0]
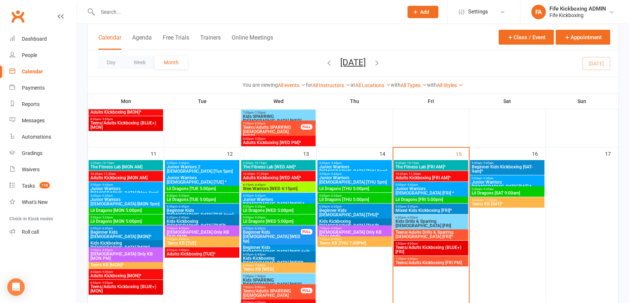
click at [432, 261] on span "Teens/Adults Kickboxing [FRI PM]" at bounding box center [431, 263] width 72 height 4
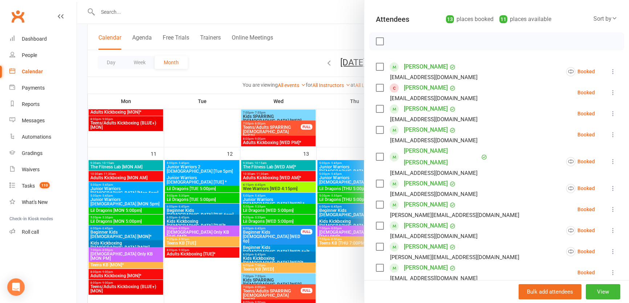
scroll to position [165, 0]
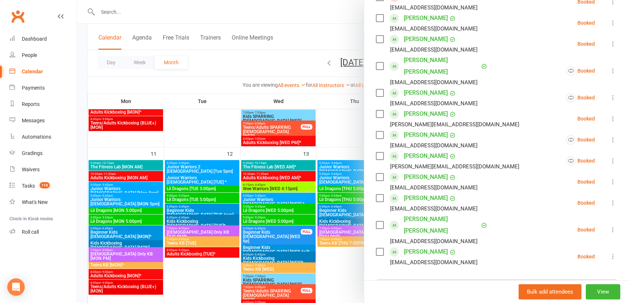
click at [438, 280] on input "search" at bounding box center [496, 287] width 241 height 15
type input "katy reid"
click at [431, 299] on span "katyreid34@gmail.com" at bounding box center [468, 301] width 74 height 5
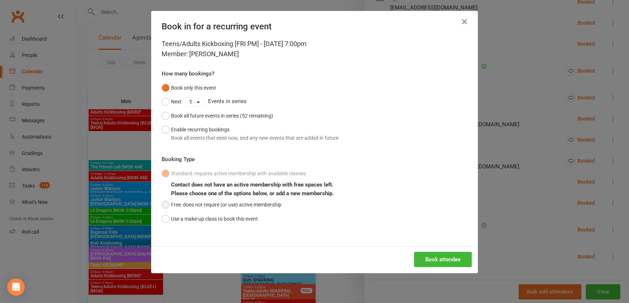
click at [196, 209] on button "Free: does not require (or use) active membership" at bounding box center [222, 205] width 120 height 14
drag, startPoint x: 476, startPoint y: 263, endPoint x: 464, endPoint y: 261, distance: 11.8
click at [476, 263] on div "Book in for a recurring event Teens/Adults Kickboxing [FRI PM] - Aug 15, 2025 7…" at bounding box center [314, 151] width 629 height 303
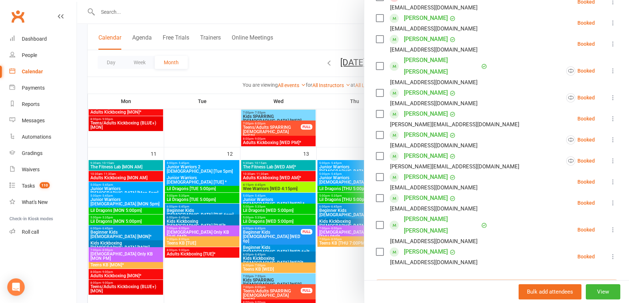
click at [435, 280] on input "search" at bounding box center [496, 287] width 241 height 15
type input "kat yreid"
click at [432, 299] on span "katyreid34@gmail.com" at bounding box center [468, 301] width 74 height 5
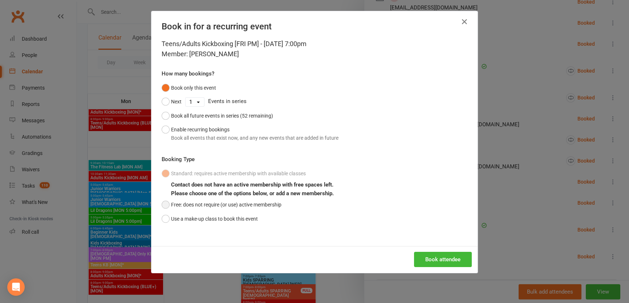
click at [196, 201] on button "Free: does not require (or use) active membership" at bounding box center [222, 205] width 120 height 14
click at [437, 263] on button "Book attendee" at bounding box center [443, 259] width 58 height 15
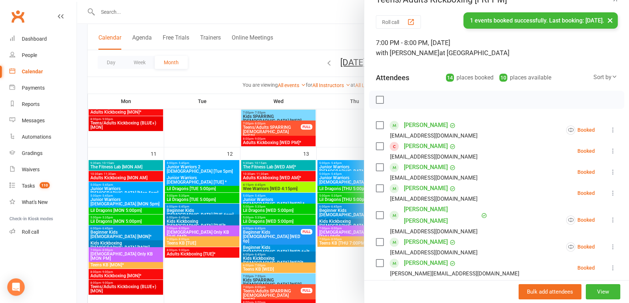
scroll to position [0, 0]
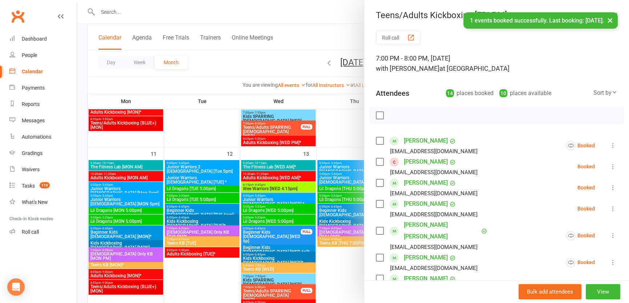
click at [306, 189] on div at bounding box center [353, 151] width 552 height 303
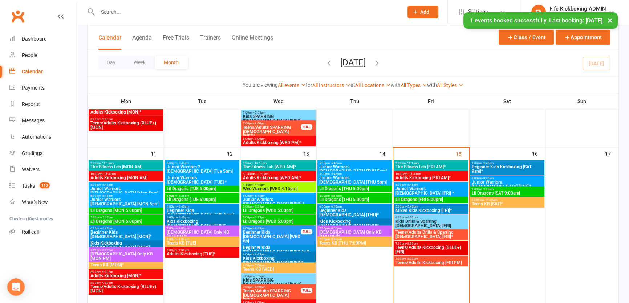
click at [232, 12] on div "× 1 events booked successfully. Last booking: Aug 15, 2025." at bounding box center [309, 12] width 619 height 0
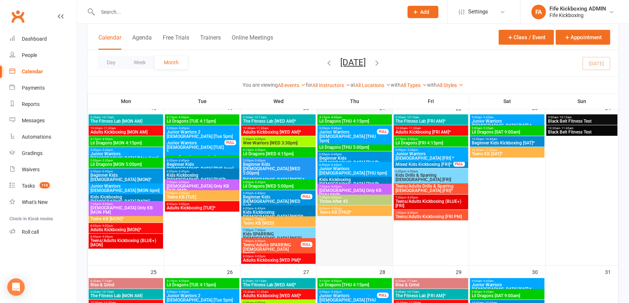
scroll to position [528, 0]
